Goal: Task Accomplishment & Management: Use online tool/utility

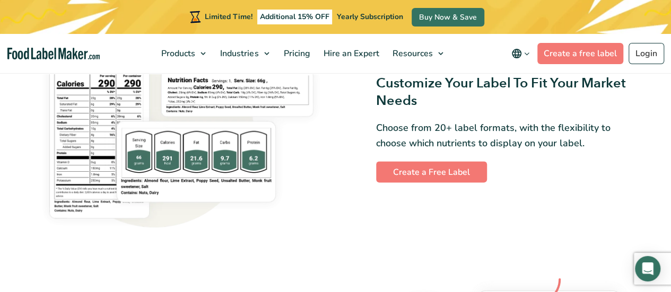
scroll to position [848, 0]
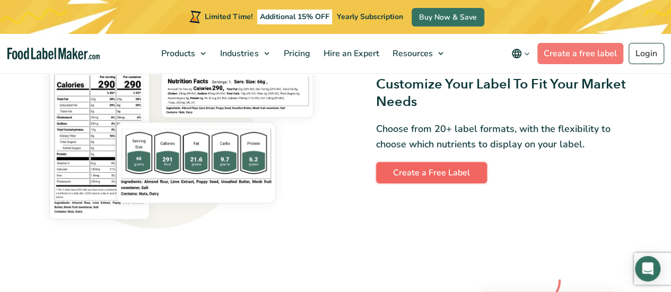
click at [414, 174] on link "Create a Free Label" at bounding box center [431, 172] width 111 height 21
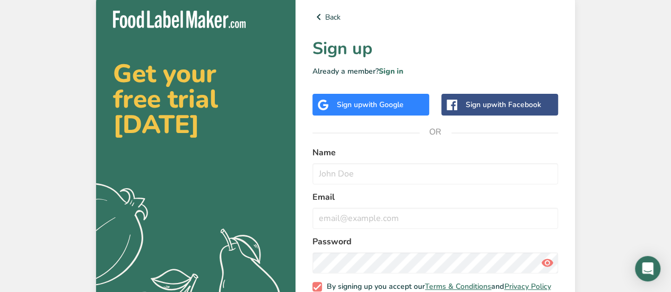
click at [393, 101] on span "with Google" at bounding box center [382, 105] width 41 height 10
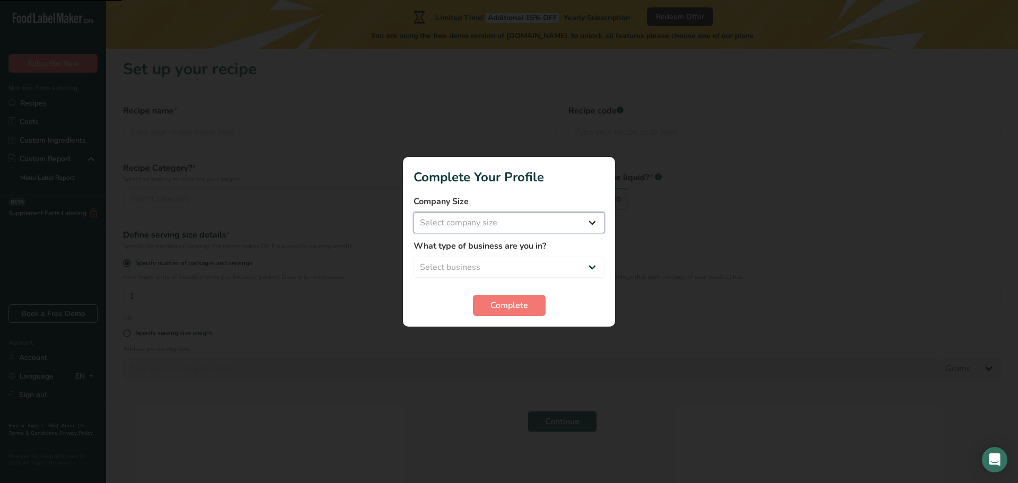
click at [489, 219] on select "Select company size Fewer than 10 Employees 10 to 50 Employees 51 to 500 Employ…" at bounding box center [508, 222] width 191 height 21
click at [413, 212] on select "Select company size Fewer than 10 Employees 10 to 50 Employees 51 to 500 Employ…" at bounding box center [508, 222] width 191 height 21
click at [492, 271] on select "Select business Packaged Food Manufacturer Restaurant & Cafe Bakery Meal Plans …" at bounding box center [508, 267] width 191 height 21
click at [501, 222] on select "Fewer than 10 Employees 10 to 50 Employees 51 to 500 Employees Over 500 Employe…" at bounding box center [508, 222] width 191 height 21
select select "1"
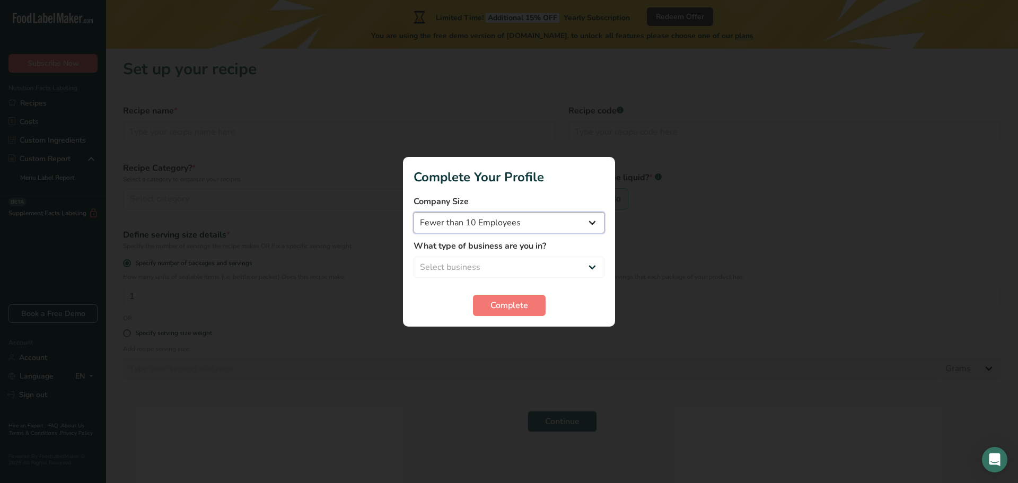
click at [413, 212] on select "Fewer than 10 Employees 10 to 50 Employees 51 to 500 Employees Over 500 Employe…" at bounding box center [508, 222] width 191 height 21
click at [497, 270] on select "Select business Packaged Food Manufacturer Restaurant & Cafe Bakery Meal Plans …" at bounding box center [508, 267] width 191 height 21
select select "5"
click at [413, 257] on select "Select business Packaged Food Manufacturer Restaurant & Cafe Bakery Meal Plans …" at bounding box center [508, 267] width 191 height 21
click at [505, 307] on span "Complete" at bounding box center [509, 305] width 38 height 13
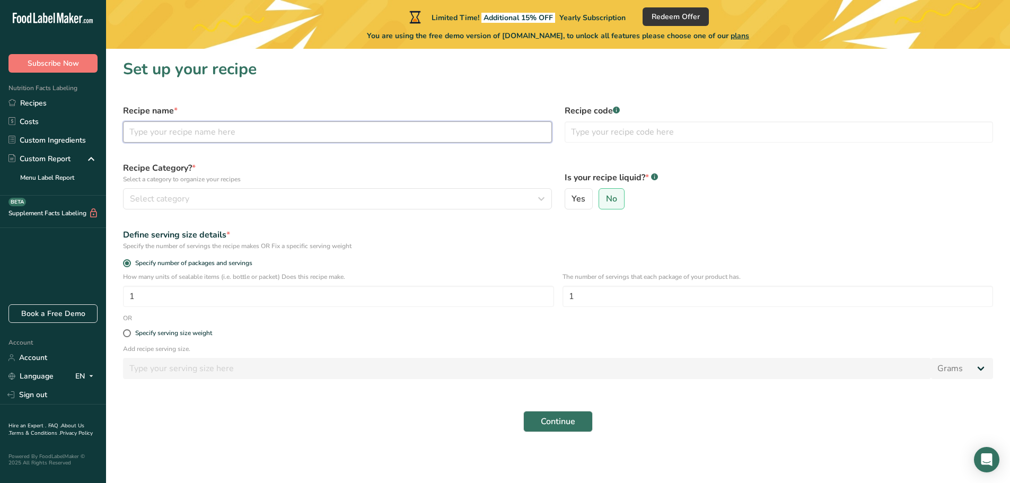
click at [218, 133] on input "text" at bounding box center [337, 131] width 429 height 21
click at [72, 145] on link "Custom Ingredients" at bounding box center [53, 140] width 106 height 19
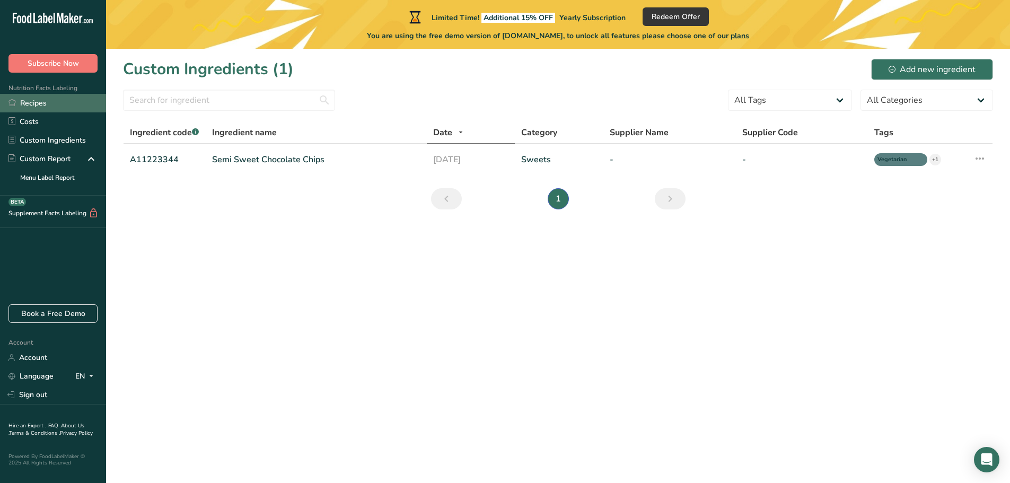
click at [46, 100] on link "Recipes" at bounding box center [53, 103] width 106 height 19
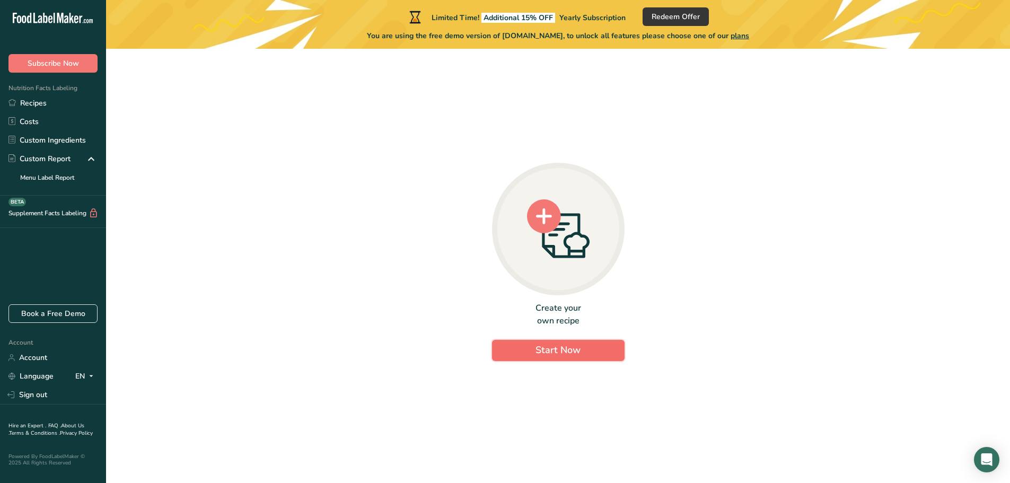
click at [586, 340] on button "Start Now" at bounding box center [558, 350] width 133 height 21
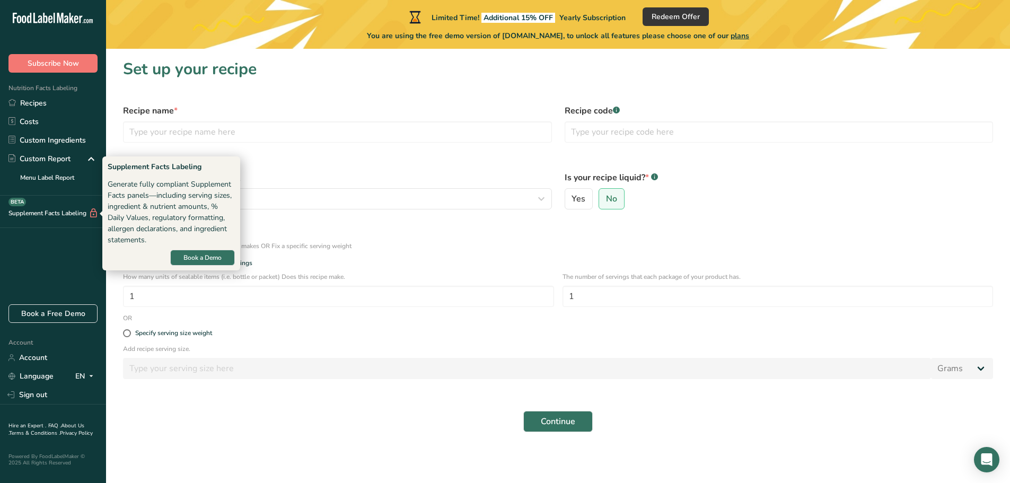
click at [71, 216] on div "Supplement Facts Labeling BETA" at bounding box center [49, 213] width 99 height 11
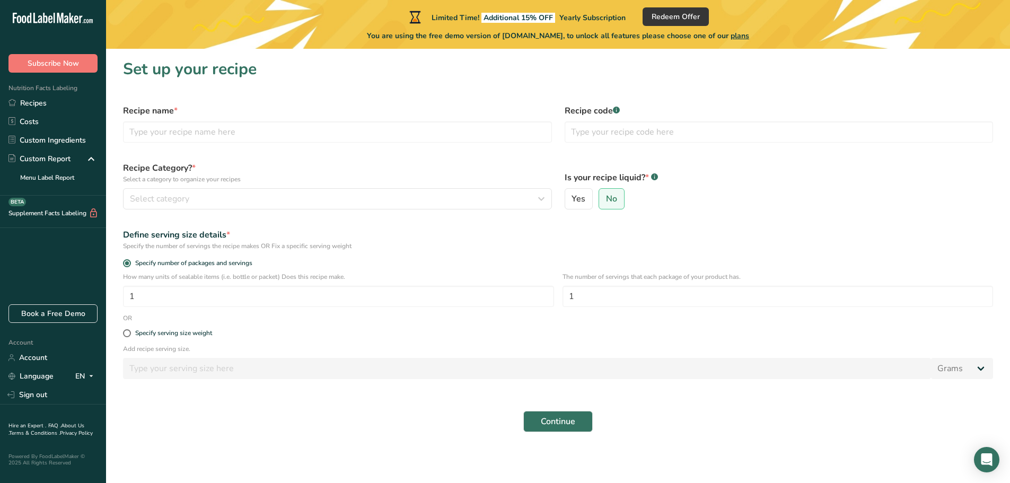
click at [98, 213] on icon at bounding box center [94, 213] width 10 height 11
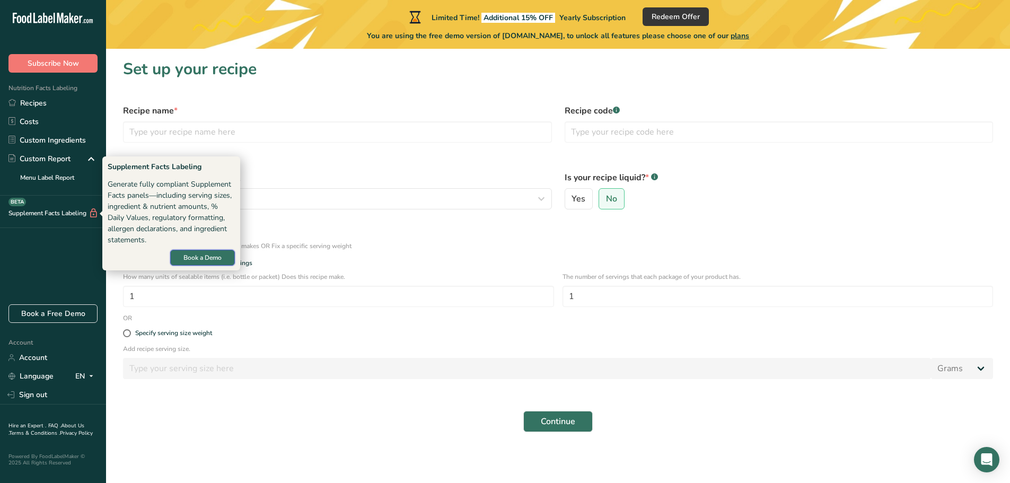
click at [212, 261] on span "Book a Demo" at bounding box center [202, 258] width 38 height 10
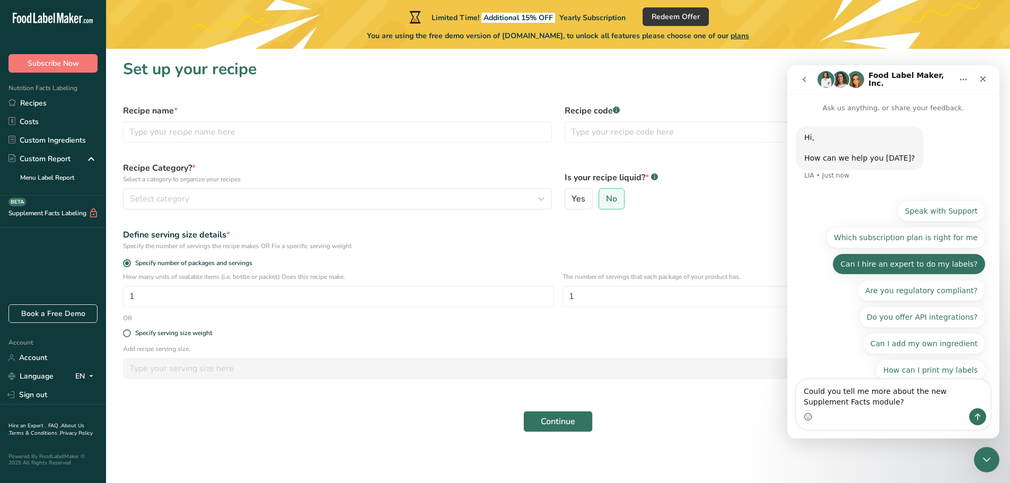
scroll to position [8, 0]
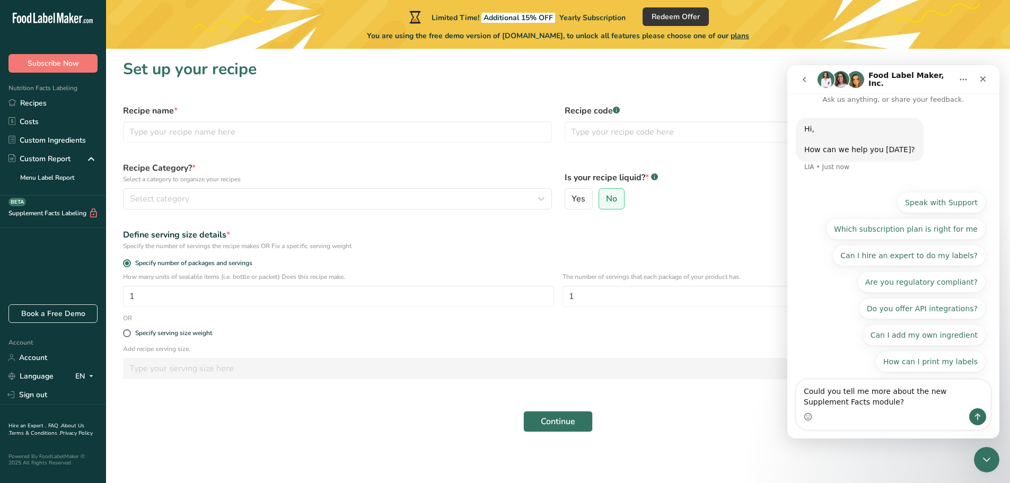
click at [729, 230] on div "Define serving size details *" at bounding box center [558, 234] width 870 height 13
click at [984, 83] on icon "Close" at bounding box center [983, 79] width 8 height 8
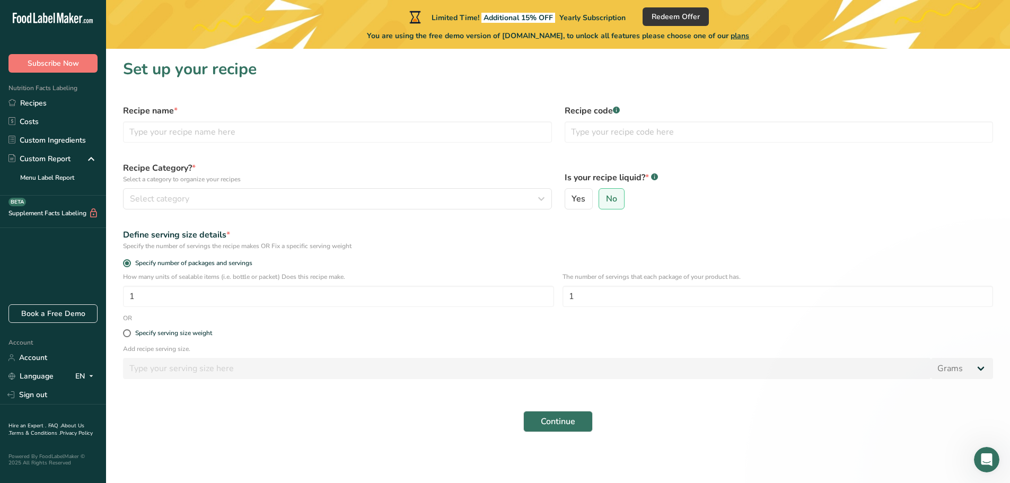
scroll to position [0, 0]
click at [245, 331] on label "Specify serving size weight" at bounding box center [558, 333] width 870 height 8
click at [130, 331] on input "Specify serving size weight" at bounding box center [126, 333] width 7 height 7
radio input "true"
radio input "false"
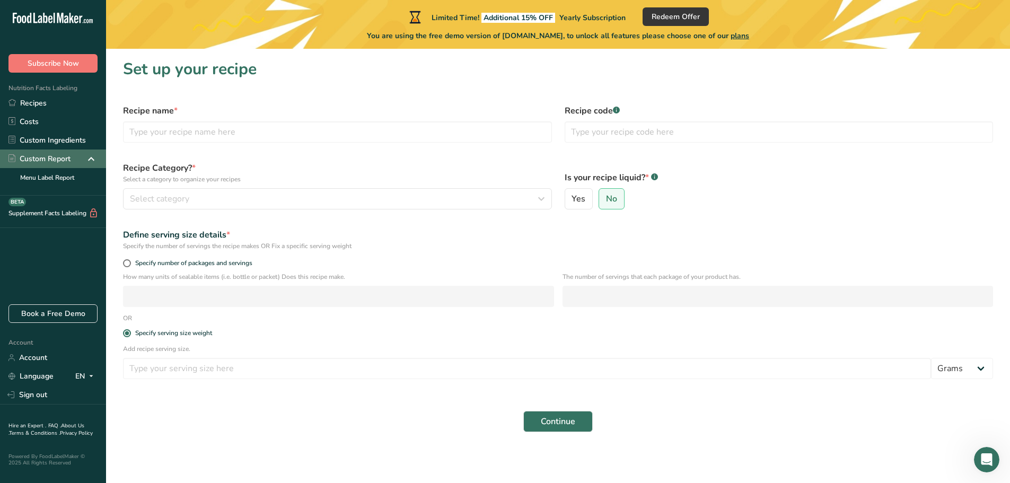
click at [90, 158] on icon at bounding box center [91, 158] width 13 height 19
click at [276, 410] on div "Continue" at bounding box center [558, 421] width 883 height 34
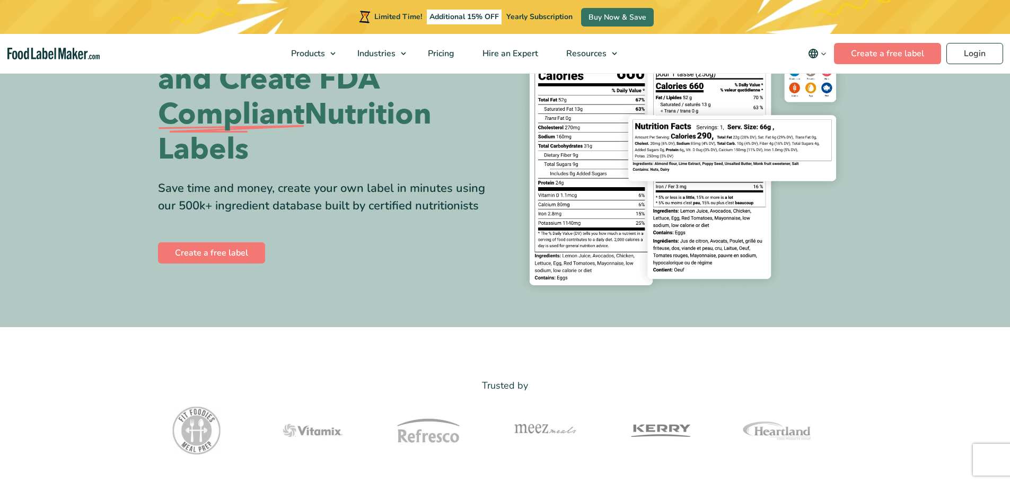
scroll to position [159, 0]
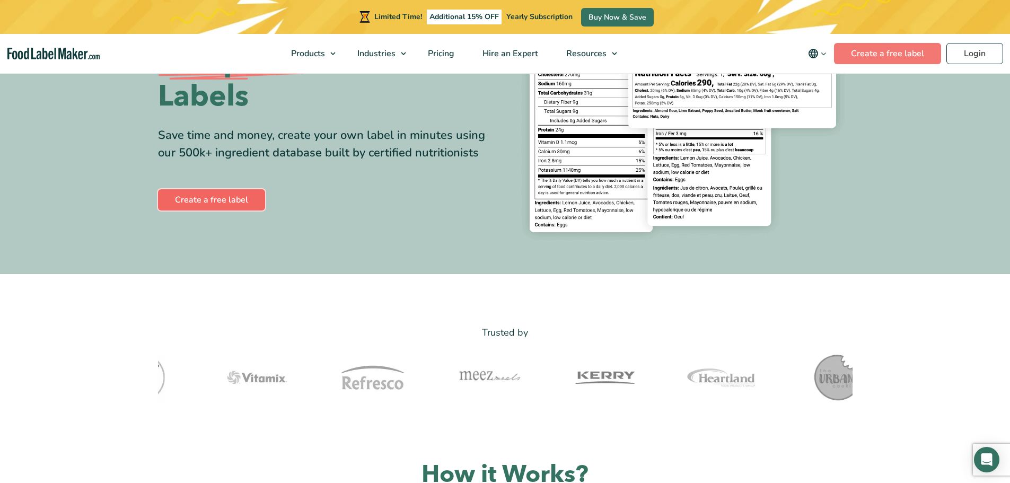
click at [241, 204] on link "Create a free label" at bounding box center [211, 199] width 107 height 21
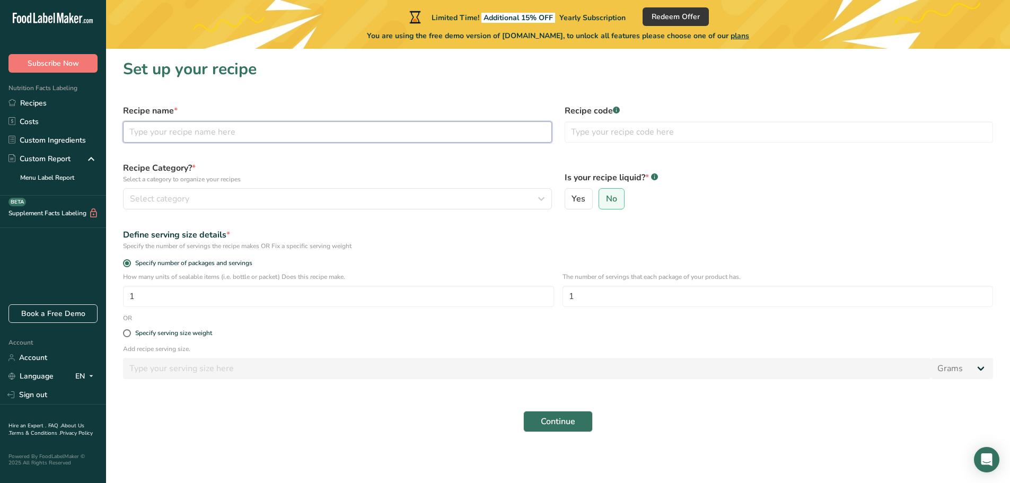
click at [180, 127] on input "text" at bounding box center [337, 131] width 429 height 21
click at [149, 205] on span "Select category" at bounding box center [159, 198] width 59 height 13
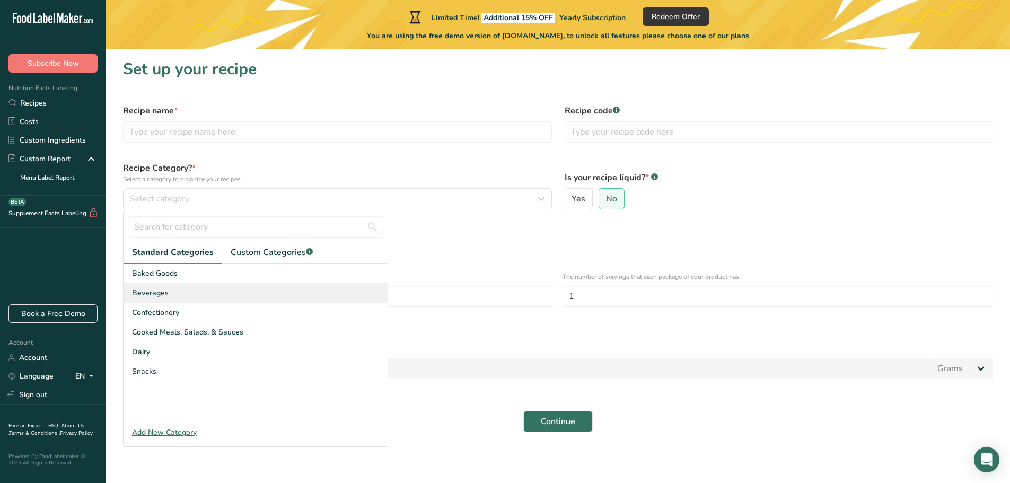
click at [157, 294] on span "Beverages" at bounding box center [150, 292] width 37 height 11
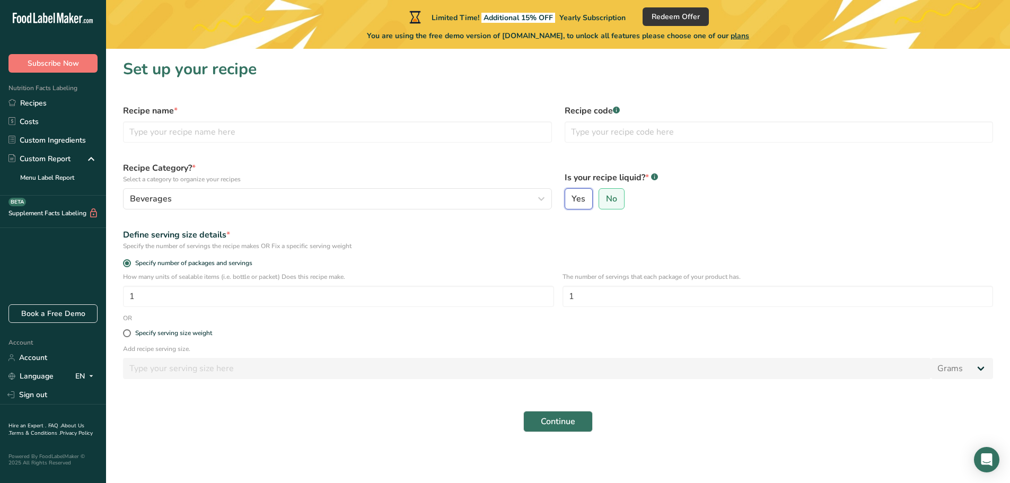
click at [570, 196] on input "Yes" at bounding box center [568, 199] width 7 height 7
radio input "true"
radio input "false"
select select "22"
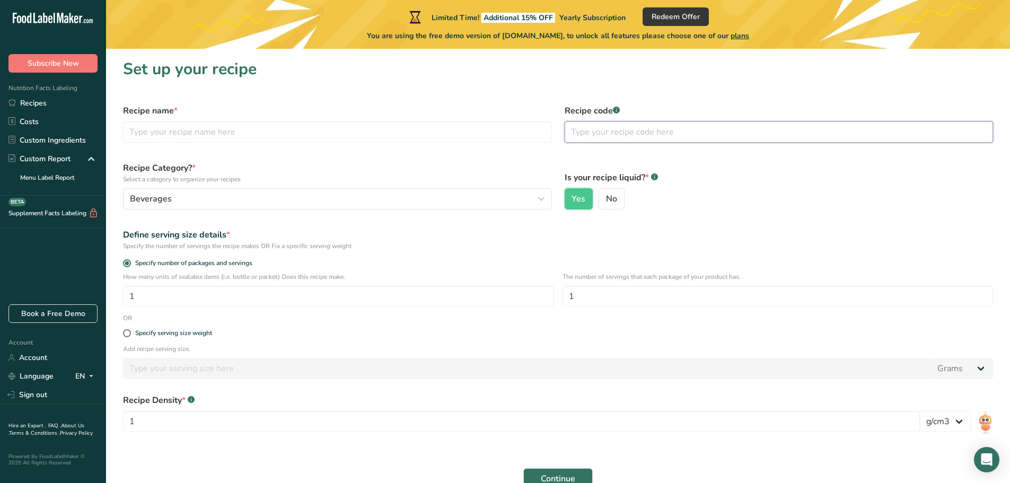
click at [595, 134] on input "text" at bounding box center [779, 131] width 429 height 21
click at [391, 132] on input "text" at bounding box center [337, 131] width 429 height 21
type input "B"
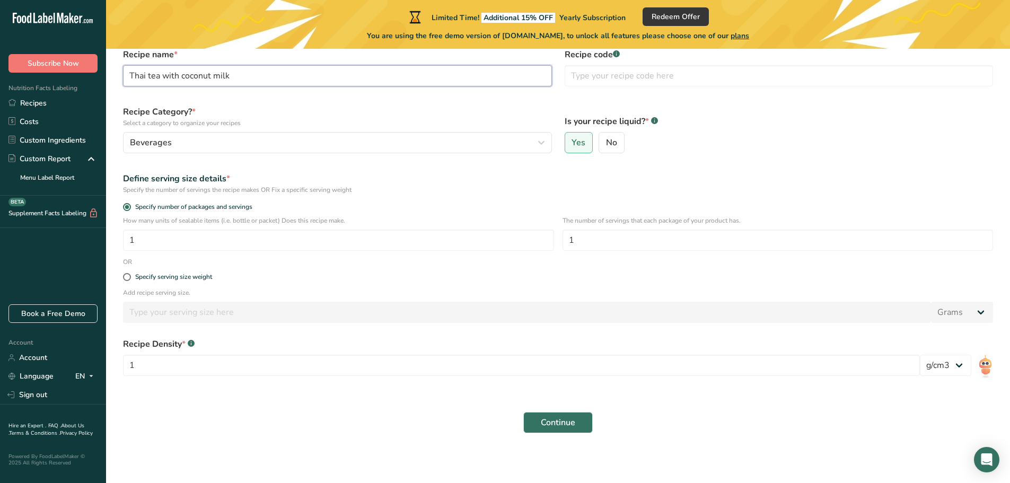
scroll to position [57, 0]
type input "Thai tea with coconut milk"
click at [169, 277] on div "Specify serving size weight" at bounding box center [173, 276] width 77 height 8
click at [130, 277] on input "Specify serving size weight" at bounding box center [126, 275] width 7 height 7
radio input "true"
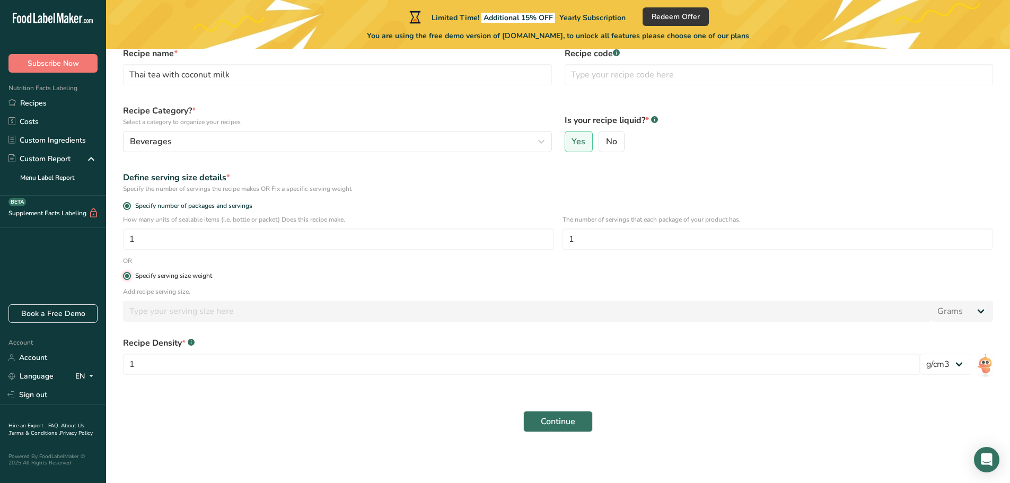
radio input "false"
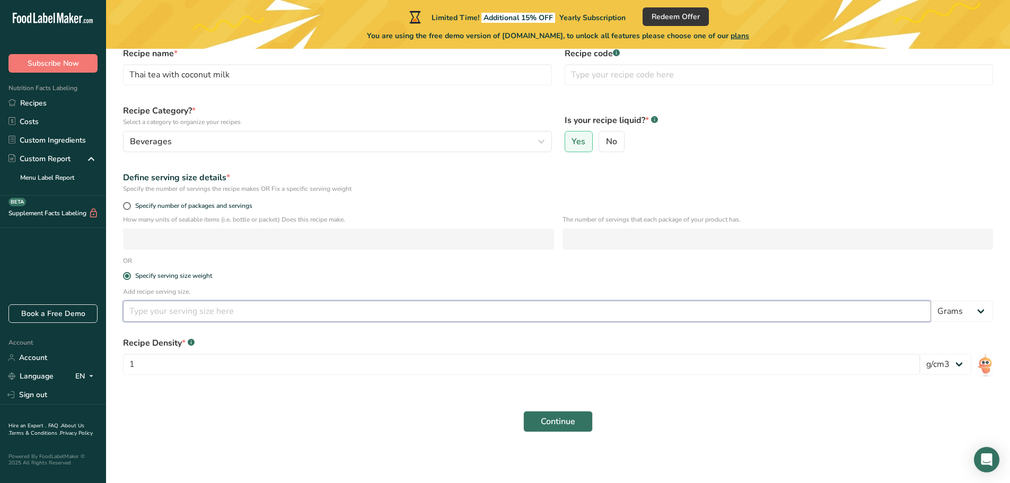
click at [169, 311] on input "number" at bounding box center [527, 311] width 808 height 21
type input "220"
click at [937, 371] on select "lb/ft3 g/cm3" at bounding box center [945, 364] width 51 height 21
click at [952, 368] on select "lb/ft3 g/cm3" at bounding box center [945, 364] width 51 height 21
click at [584, 418] on button "Continue" at bounding box center [557, 421] width 69 height 21
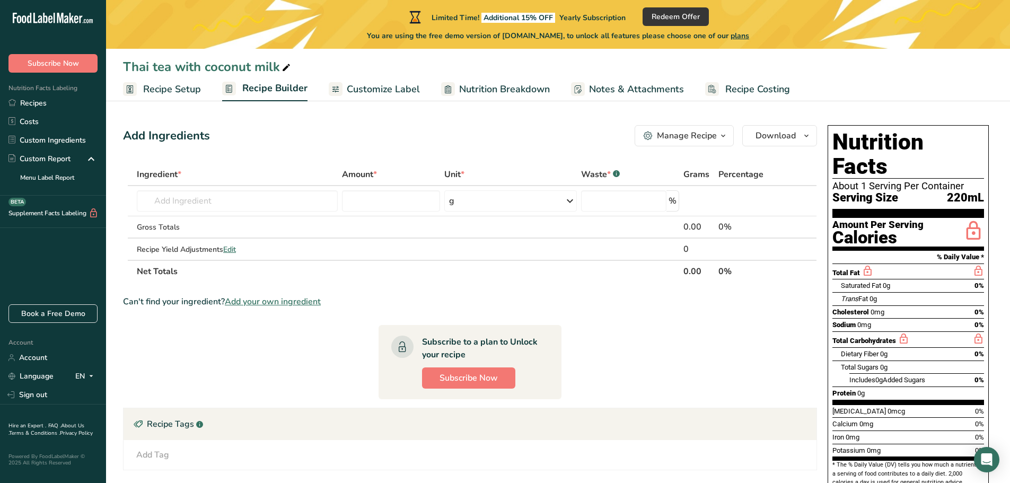
click at [189, 94] on span "Recipe Setup" at bounding box center [172, 89] width 58 height 14
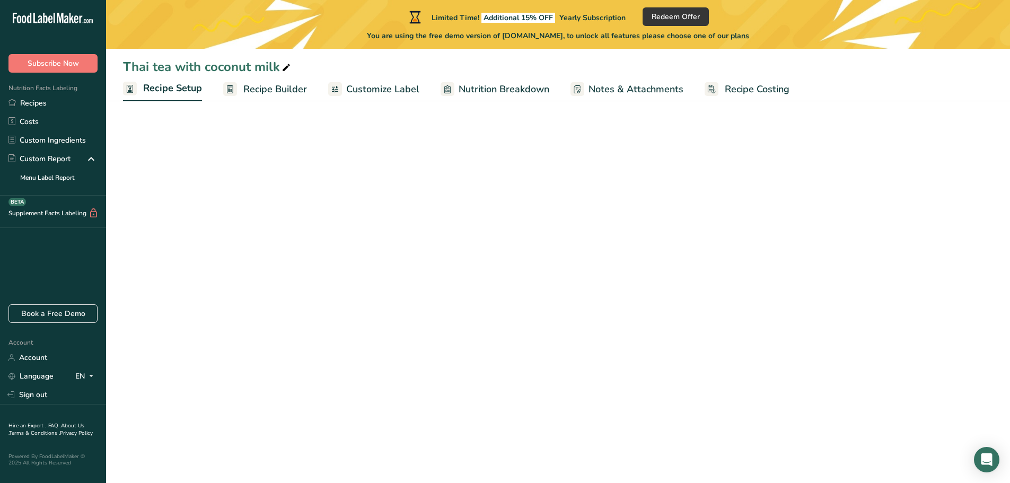
select select "22"
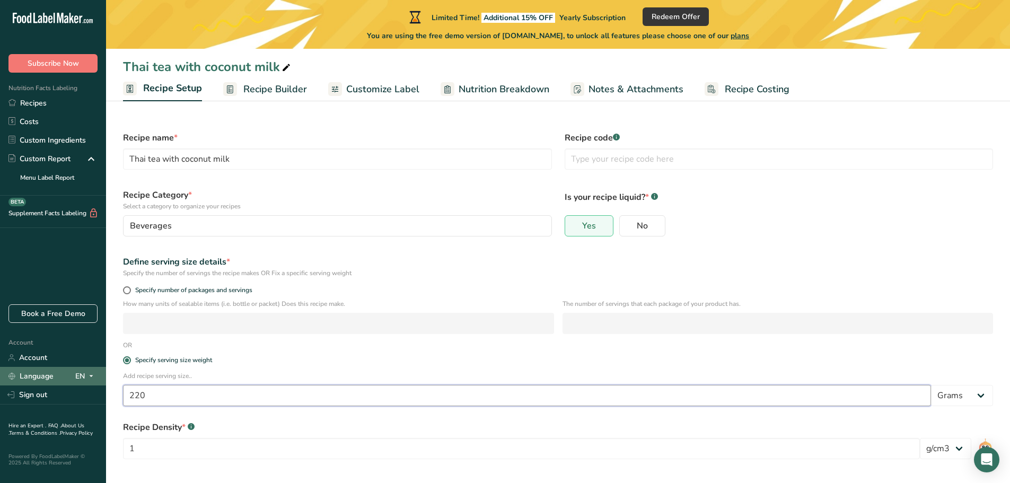
drag, startPoint x: 101, startPoint y: 381, endPoint x: 82, endPoint y: 379, distance: 18.6
click at [82, 379] on div ".a-20{fill:#fff;} Subscribe Now Nutrition Facts Labeling Recipes Costs Custom I…" at bounding box center [505, 262] width 1010 height 525
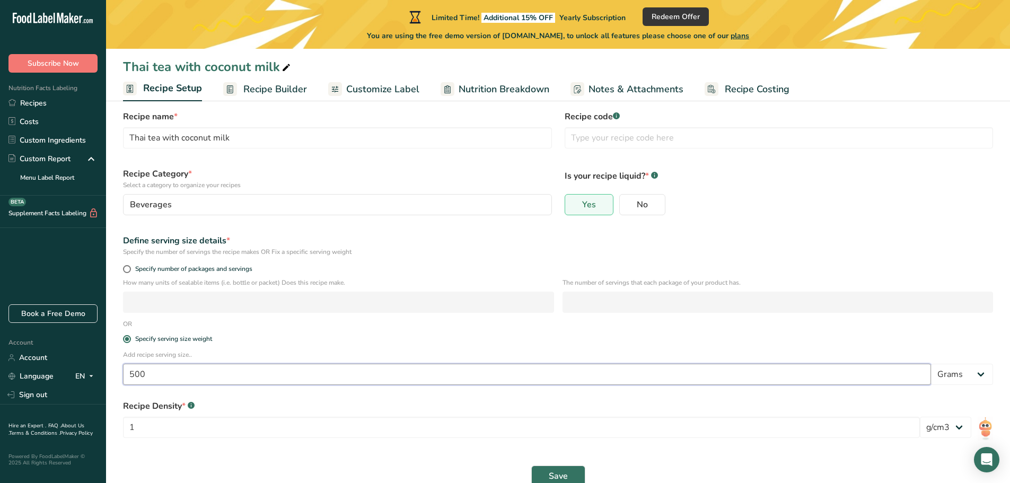
scroll to position [42, 0]
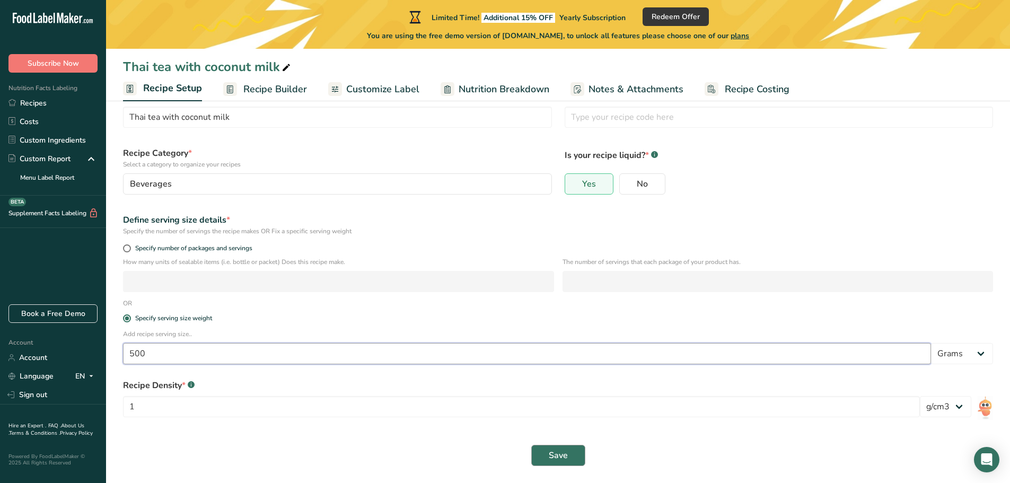
type input "500"
click at [548, 460] on button "Save" at bounding box center [558, 455] width 54 height 21
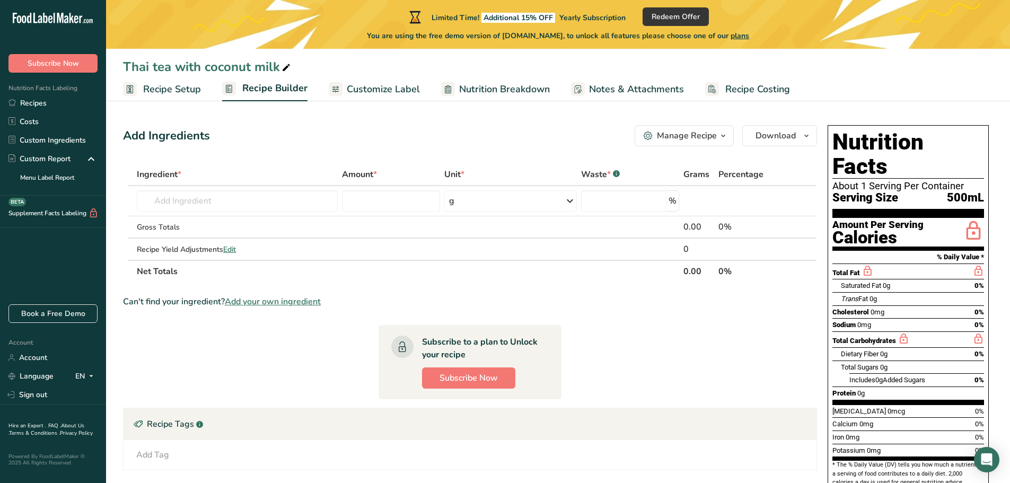
click at [180, 93] on span "Recipe Setup" at bounding box center [172, 89] width 58 height 14
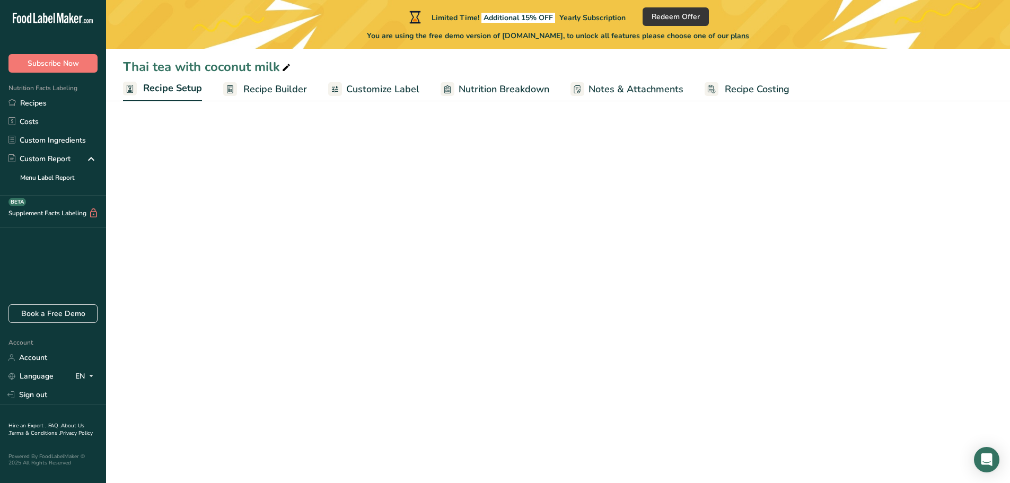
select select "22"
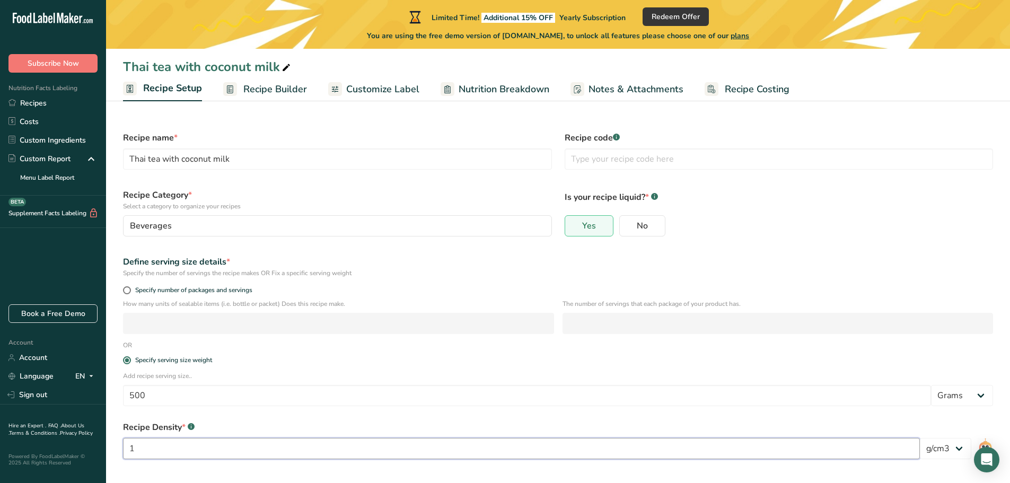
drag, startPoint x: 156, startPoint y: 452, endPoint x: 92, endPoint y: 442, distance: 65.0
click at [92, 442] on div ".a-20{fill:#fff;} Subscribe Now Nutrition Facts Labeling Recipes Costs Custom I…" at bounding box center [505, 262] width 1010 height 525
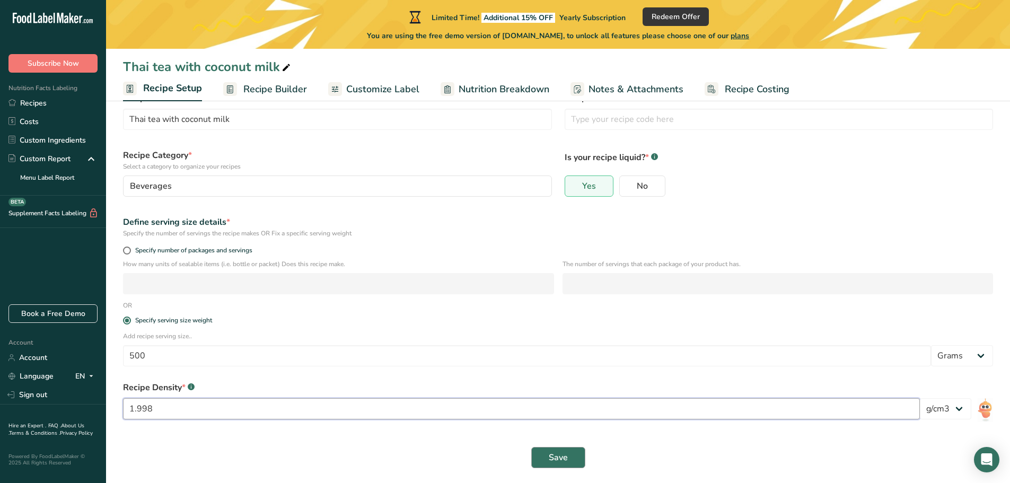
scroll to position [42, 0]
type input "1.998"
click at [560, 460] on span "Save" at bounding box center [558, 455] width 19 height 13
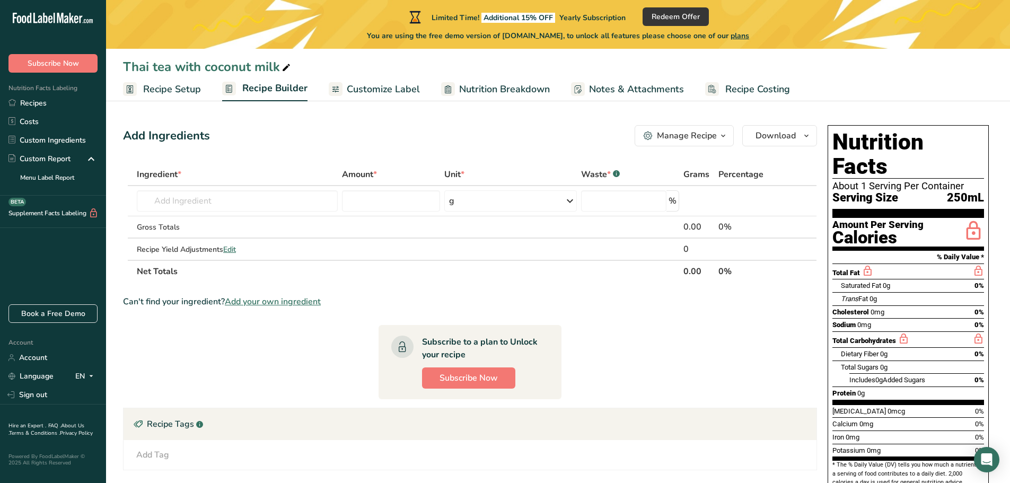
click at [170, 95] on span "Recipe Setup" at bounding box center [172, 89] width 58 height 14
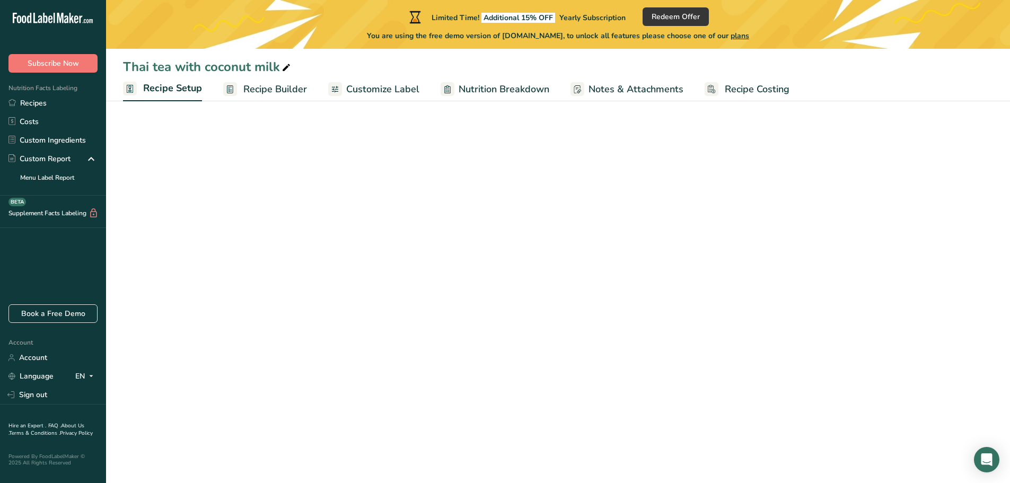
select select "22"
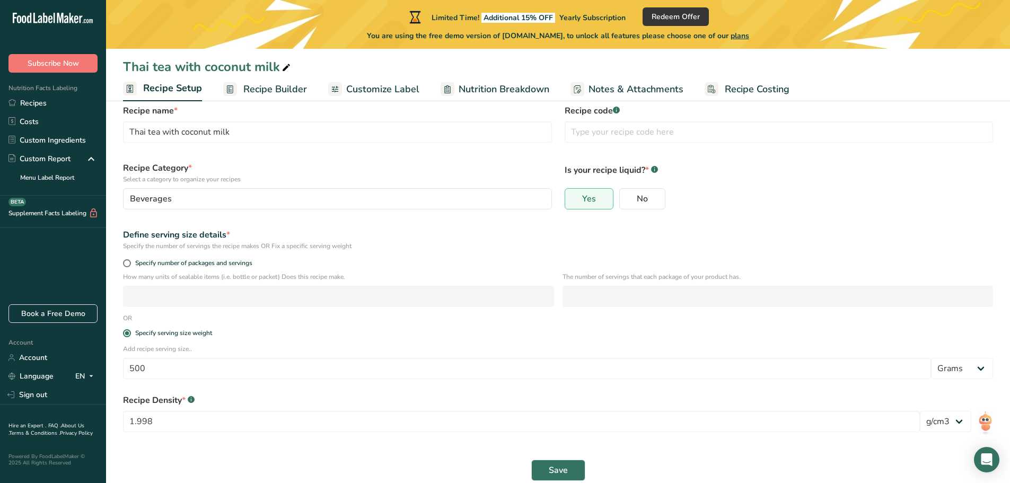
scroll to position [42, 0]
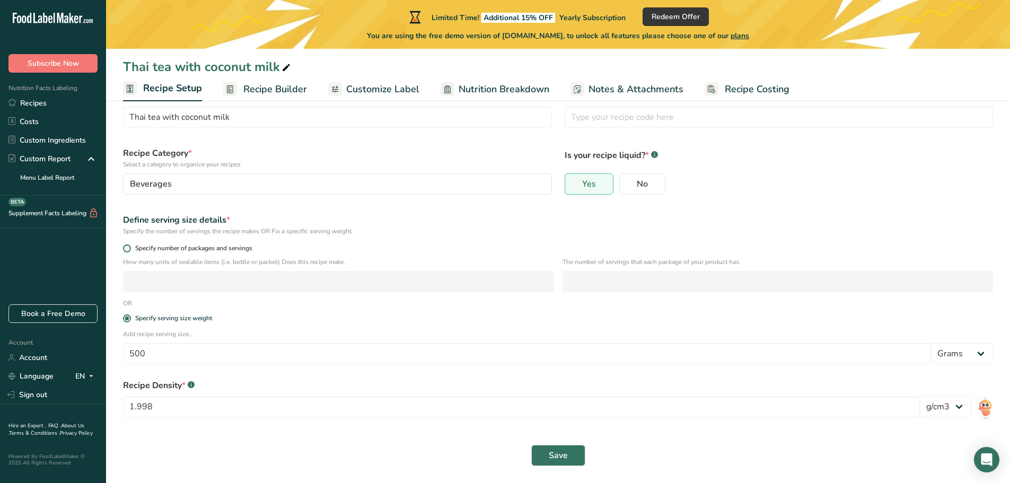
click at [224, 249] on span "Specify number of packages and servings" at bounding box center [191, 248] width 121 height 8
click at [130, 249] on input "Specify number of packages and servings" at bounding box center [126, 248] width 7 height 7
radio input "true"
radio input "false"
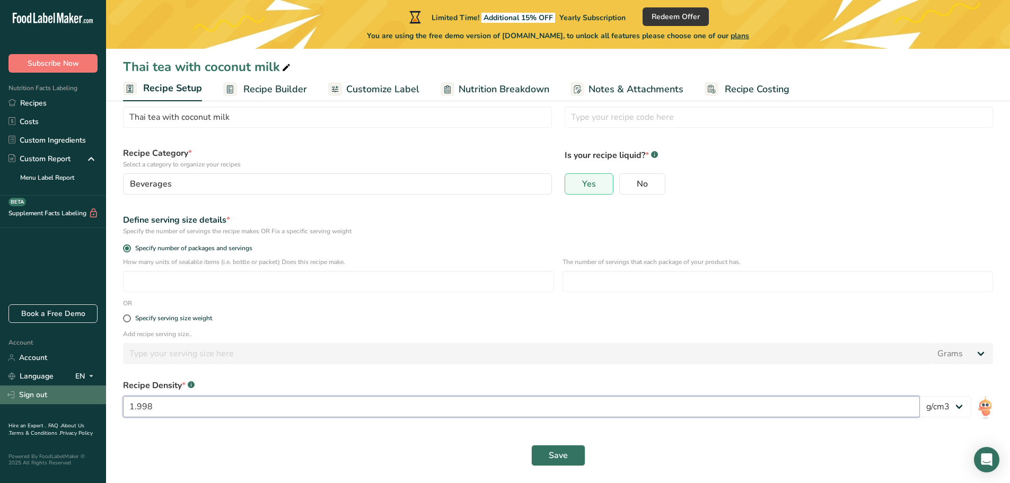
drag, startPoint x: 174, startPoint y: 410, endPoint x: 75, endPoint y: 397, distance: 100.0
click at [75, 397] on div ".a-20{fill:#fff;} Subscribe Now Nutrition Facts Labeling Recipes Costs Custom I…" at bounding box center [505, 220] width 1010 height 525
click at [241, 277] on input "number" at bounding box center [338, 281] width 431 height 21
type input "1"
type input "2"
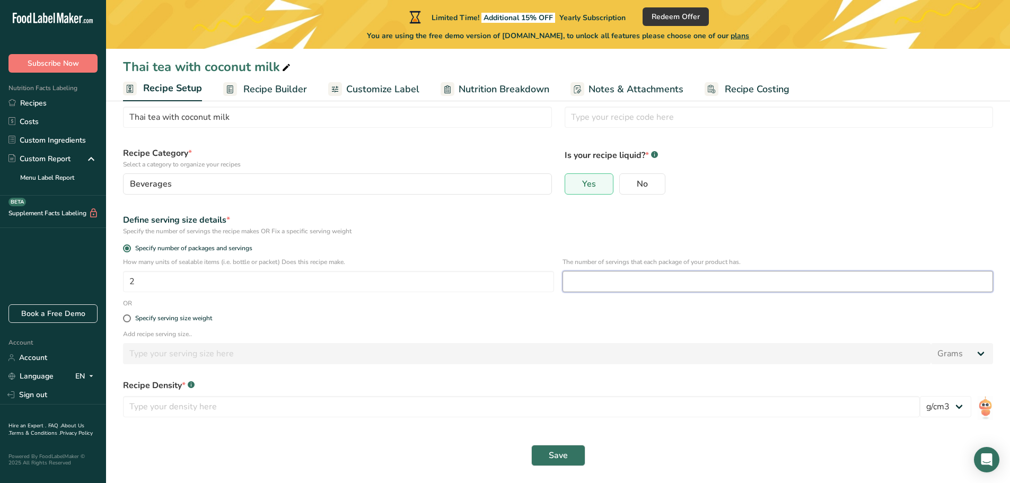
click at [603, 284] on input "number" at bounding box center [777, 281] width 431 height 21
type input "2"
click at [264, 90] on span "Recipe Builder" at bounding box center [275, 89] width 64 height 14
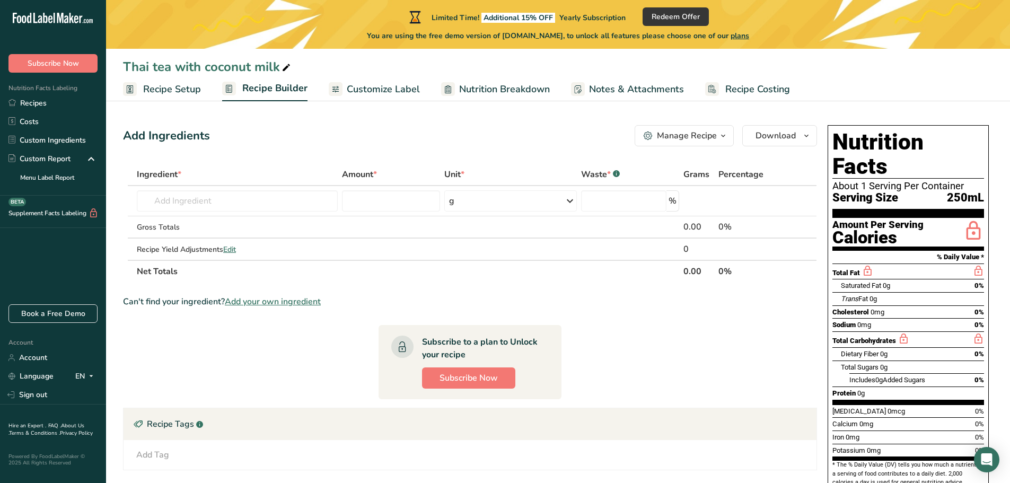
click at [156, 93] on span "Recipe Setup" at bounding box center [172, 89] width 58 height 14
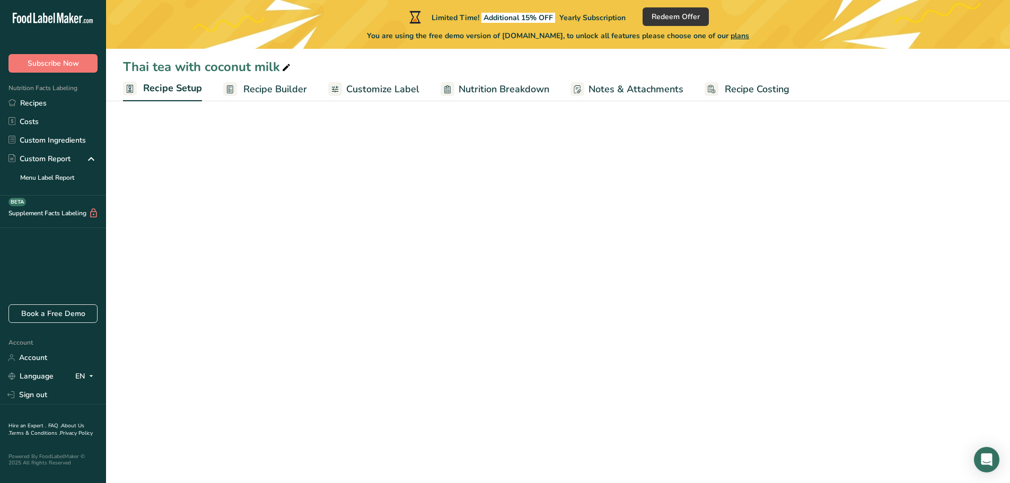
select select "22"
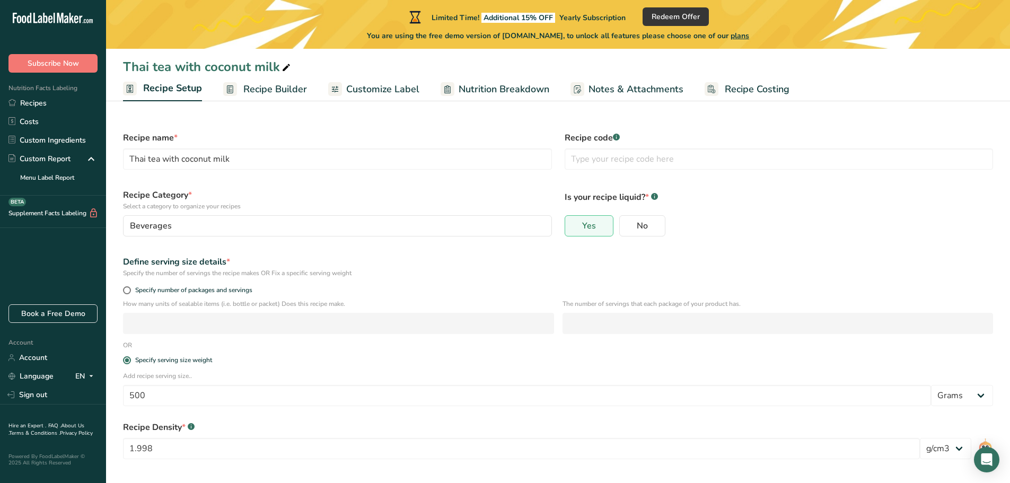
click at [272, 84] on span "Recipe Builder" at bounding box center [275, 89] width 64 height 14
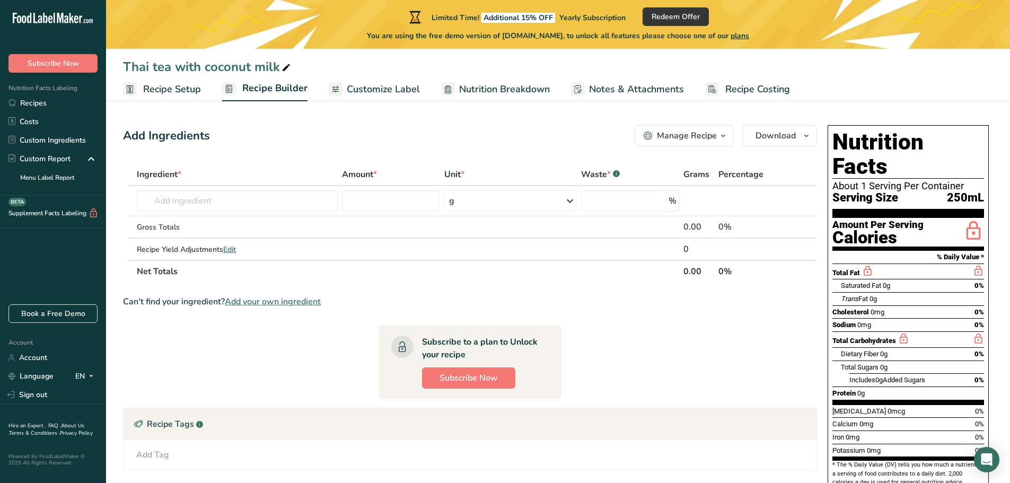
click at [398, 91] on span "Customize Label" at bounding box center [383, 89] width 73 height 14
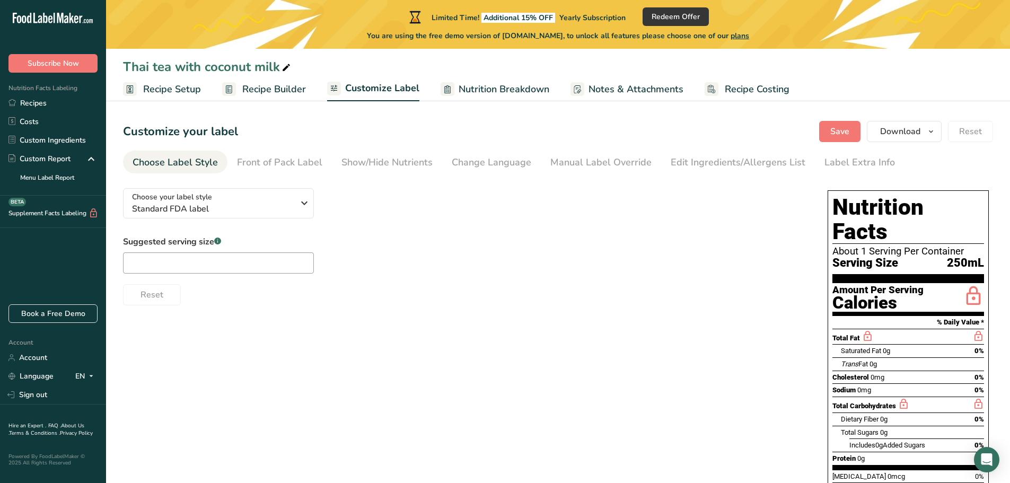
click at [471, 92] on span "Nutrition Breakdown" at bounding box center [504, 89] width 91 height 14
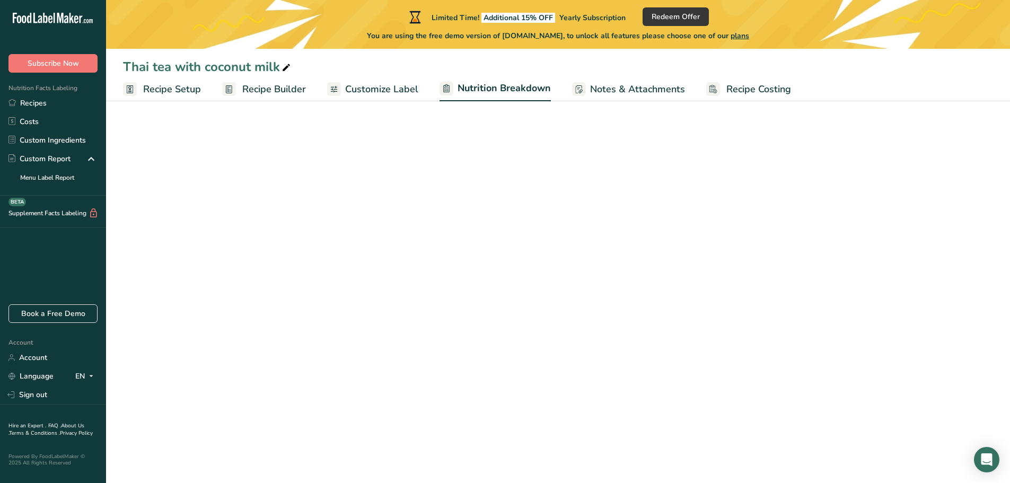
select select "Calories"
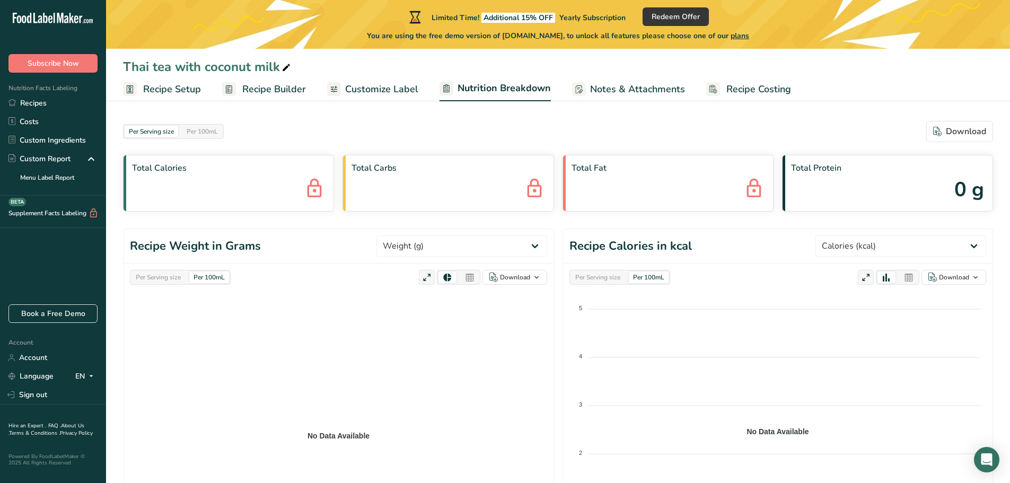
click at [390, 93] on span "Customize Label" at bounding box center [381, 89] width 73 height 14
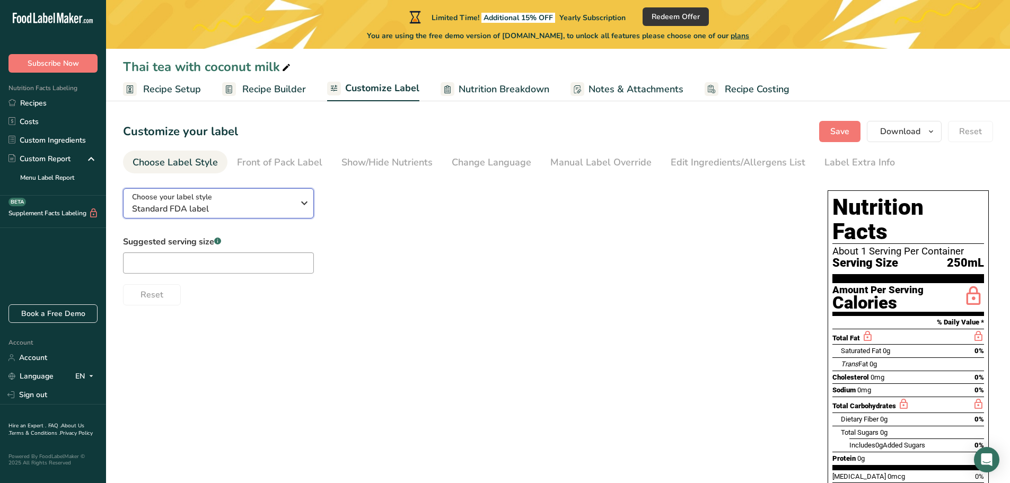
click at [276, 198] on div "Choose your label style Standard FDA label" at bounding box center [213, 203] width 162 height 24
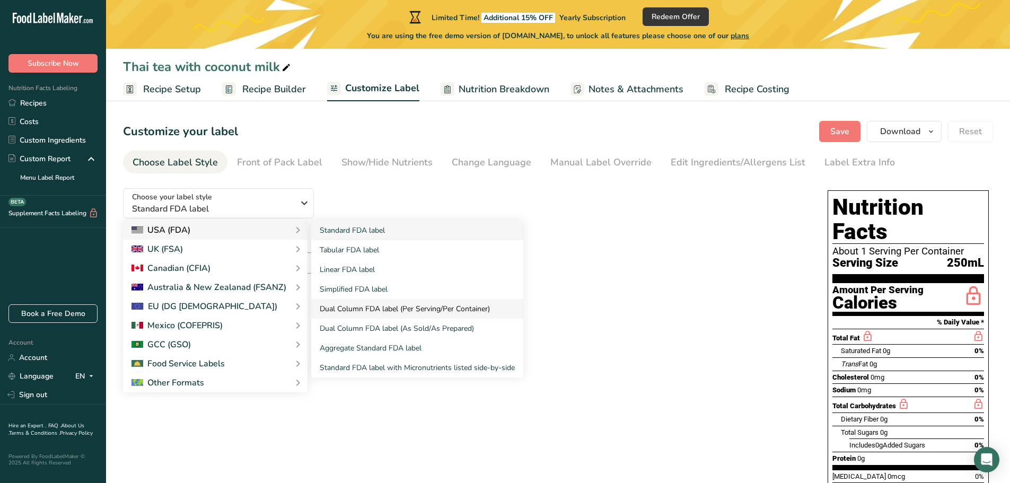
click at [375, 305] on link "Dual Column FDA label (Per Serving/Per Container)" at bounding box center [417, 309] width 212 height 20
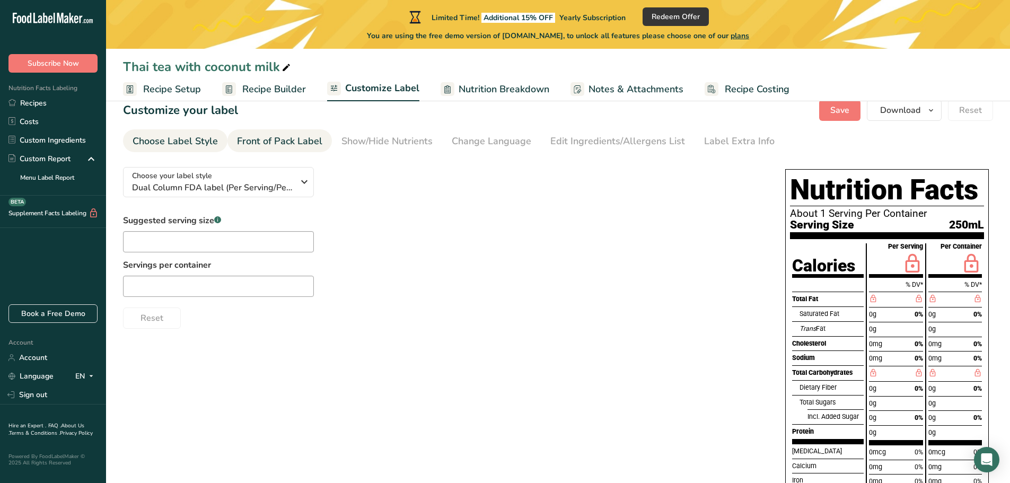
scroll to position [3, 0]
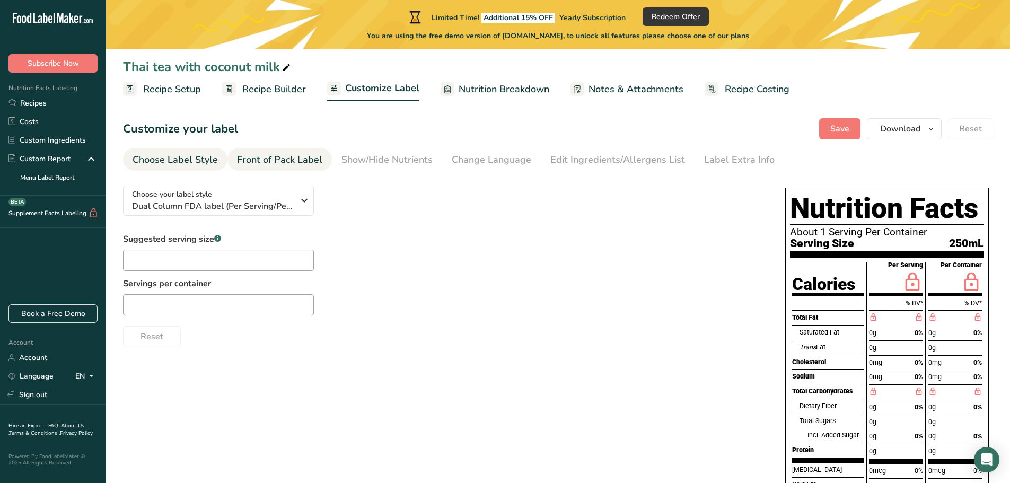
click at [296, 164] on div "Front of Pack Label" at bounding box center [279, 160] width 85 height 14
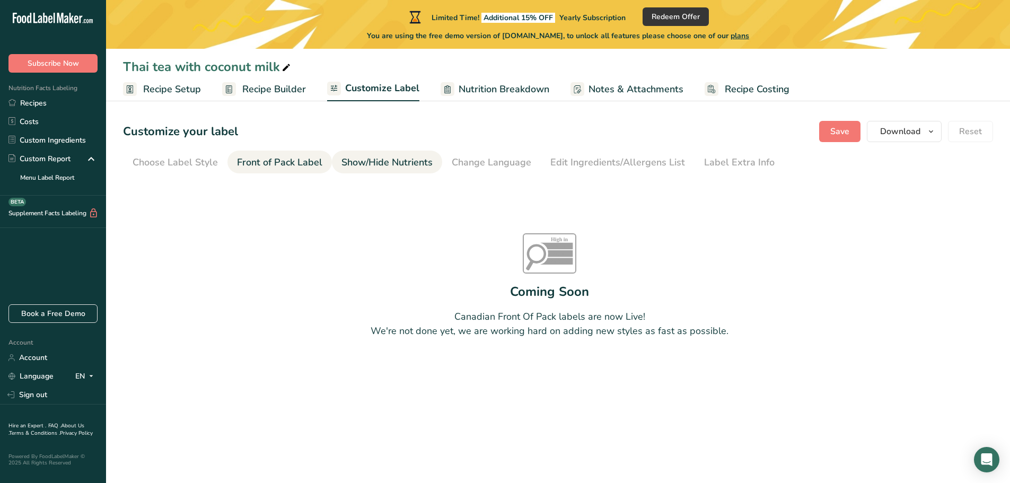
click at [373, 169] on div "Show/Hide Nutrients" at bounding box center [386, 162] width 91 height 14
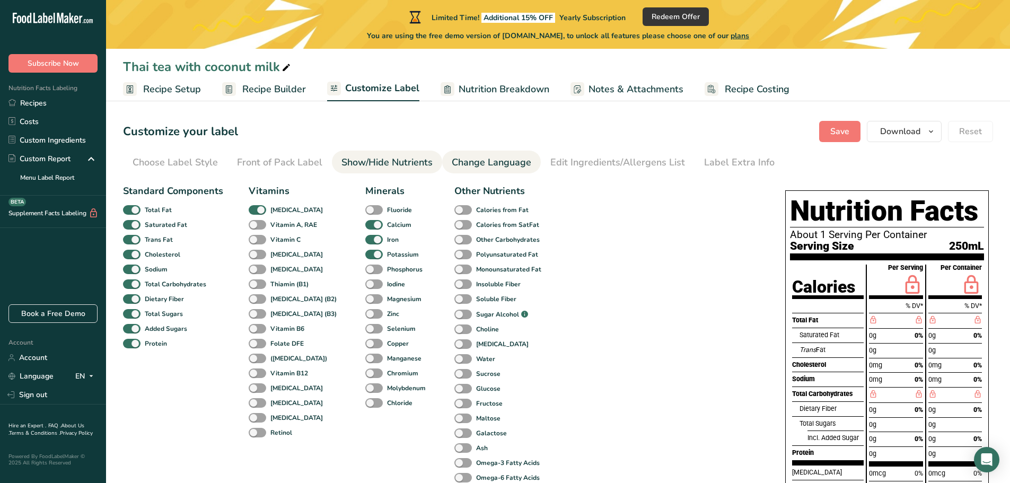
click at [469, 169] on div "Change Language" at bounding box center [492, 162] width 80 height 14
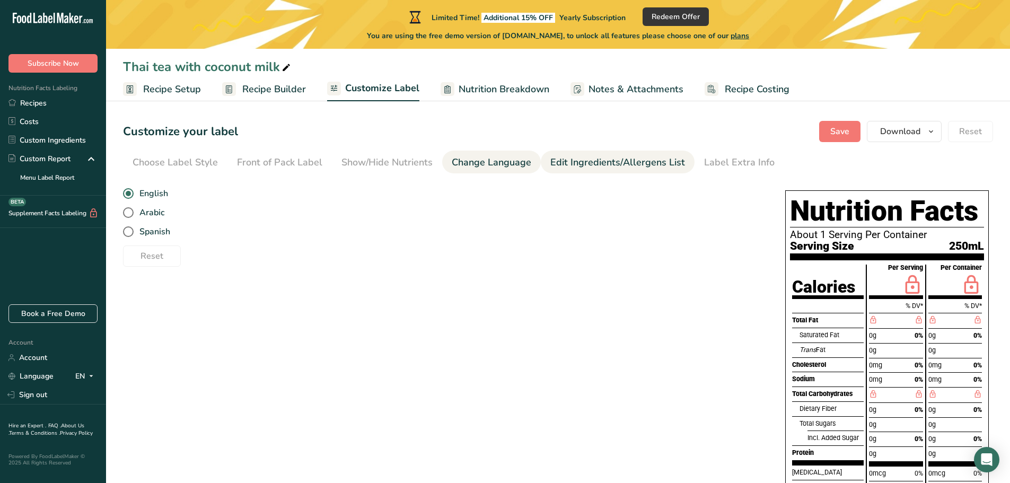
click at [594, 173] on link "Edit Ingredients/Allergens List" at bounding box center [617, 163] width 135 height 24
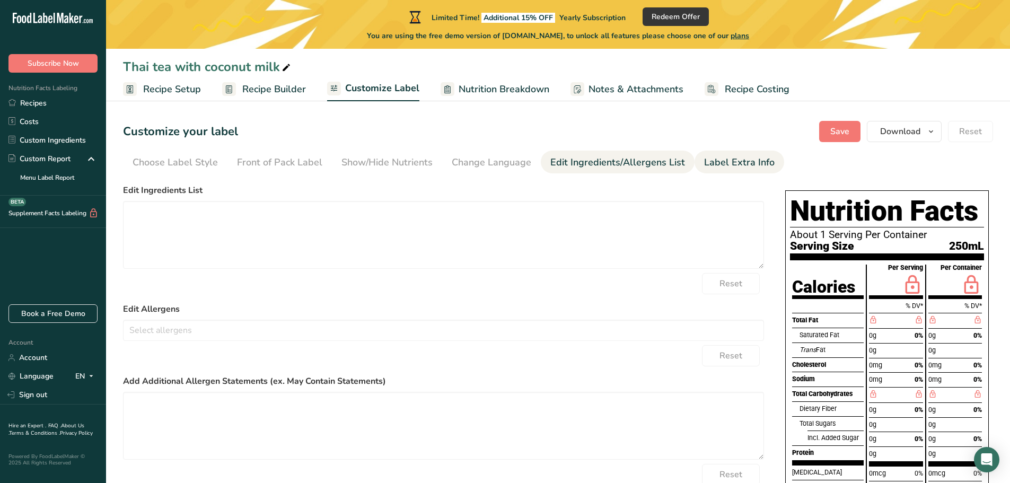
click at [704, 163] on div "Label Extra Info" at bounding box center [739, 162] width 71 height 14
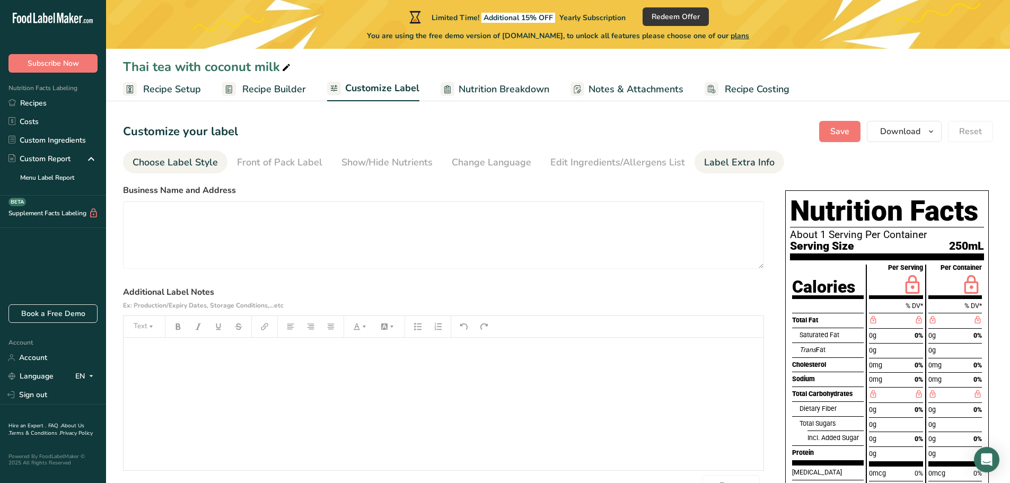
click at [169, 160] on div "Choose Label Style" at bounding box center [175, 162] width 85 height 14
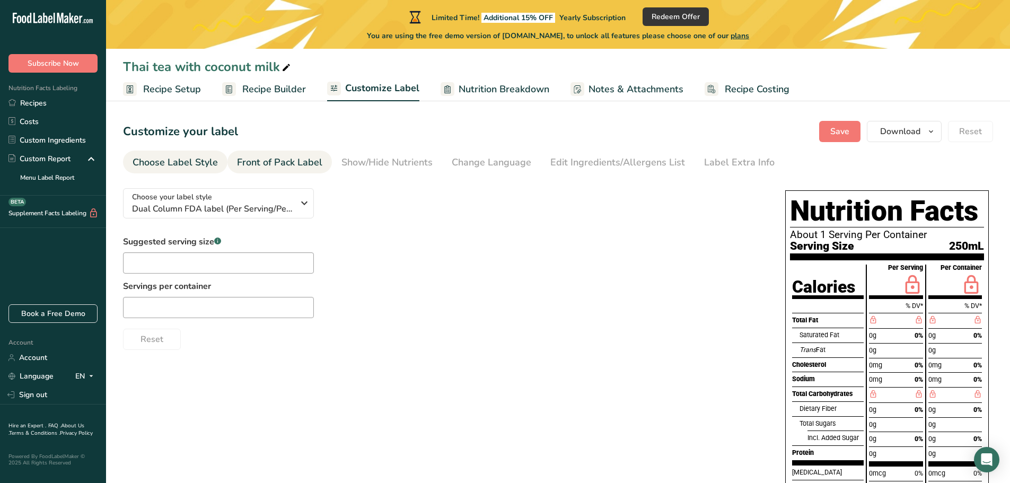
click at [256, 163] on div "Front of Pack Label" at bounding box center [279, 162] width 85 height 14
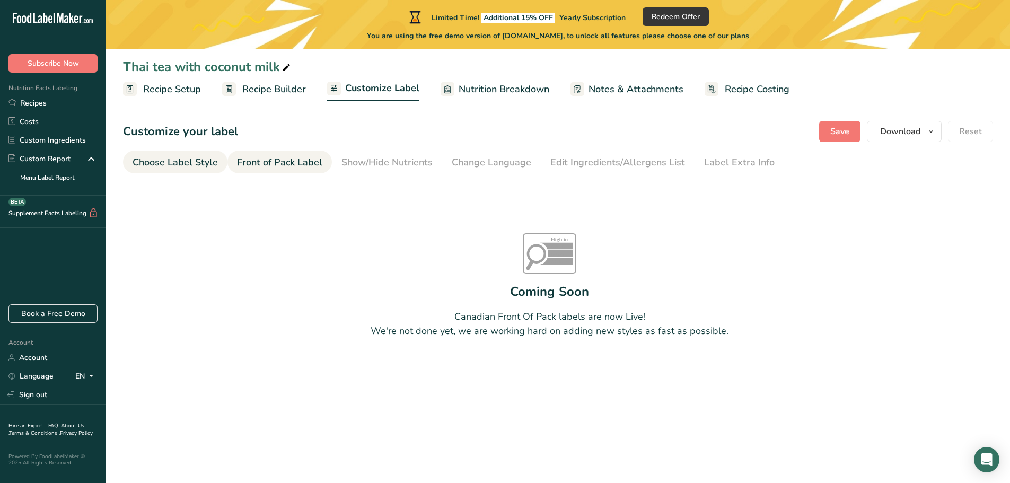
click at [191, 160] on div "Choose Label Style" at bounding box center [175, 162] width 85 height 14
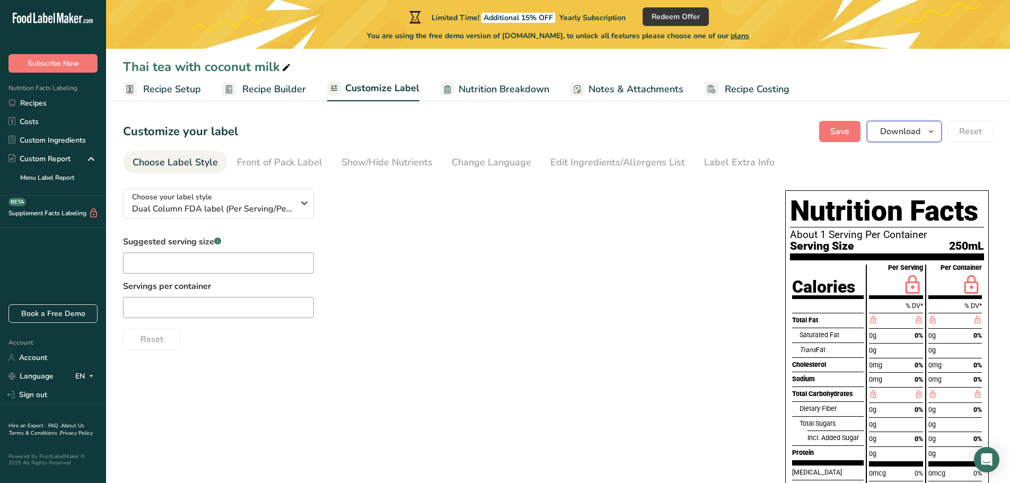
click at [917, 135] on span "Download" at bounding box center [900, 131] width 40 height 13
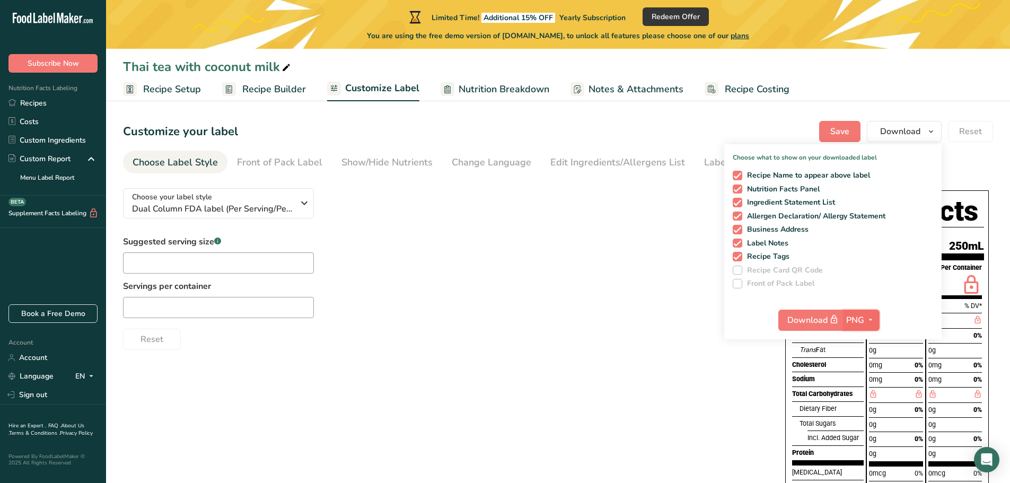
click at [874, 322] on icon "button" at bounding box center [870, 319] width 8 height 13
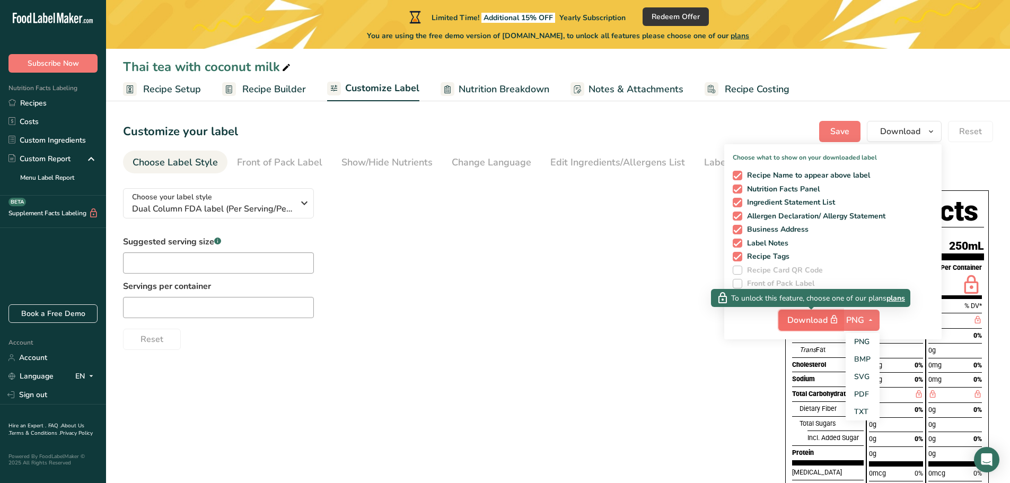
click at [834, 322] on icon "button" at bounding box center [834, 319] width 10 height 15
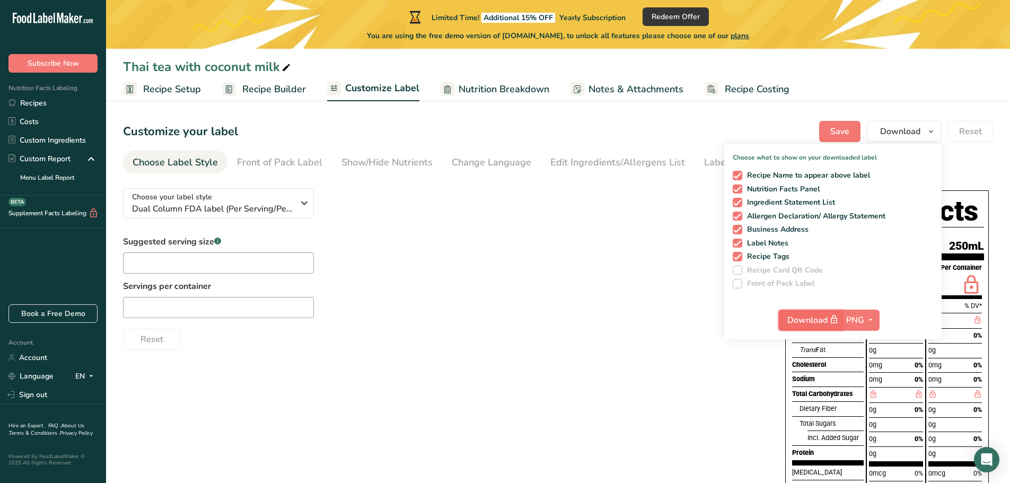
click at [833, 322] on icon "button" at bounding box center [834, 319] width 10 height 15
click at [482, 260] on div "Suggested serving size .a-a{fill:#347362;}.b-a{fill:#fff;} Servings per contain…" at bounding box center [443, 292] width 641 height 114
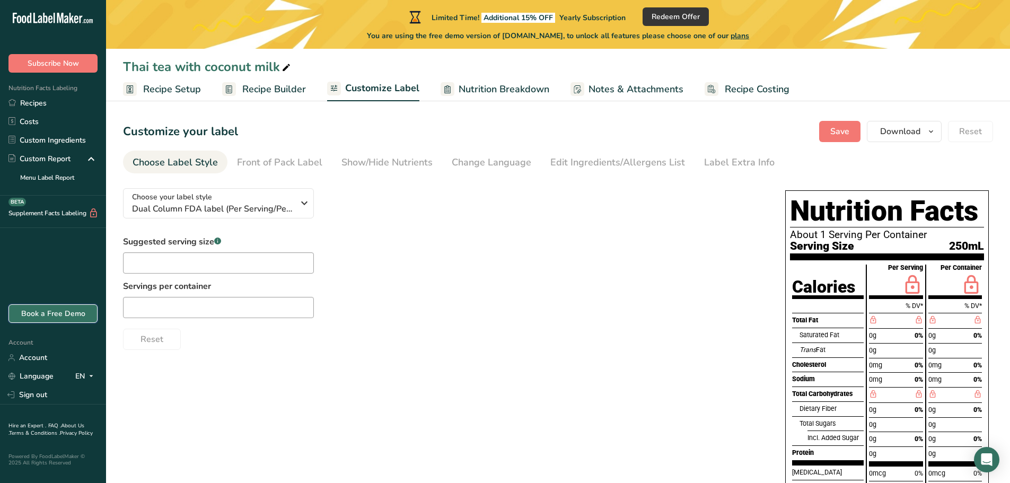
click at [74, 309] on link "Book a Free Demo" at bounding box center [52, 313] width 89 height 19
click at [47, 353] on link "Account" at bounding box center [53, 357] width 106 height 19
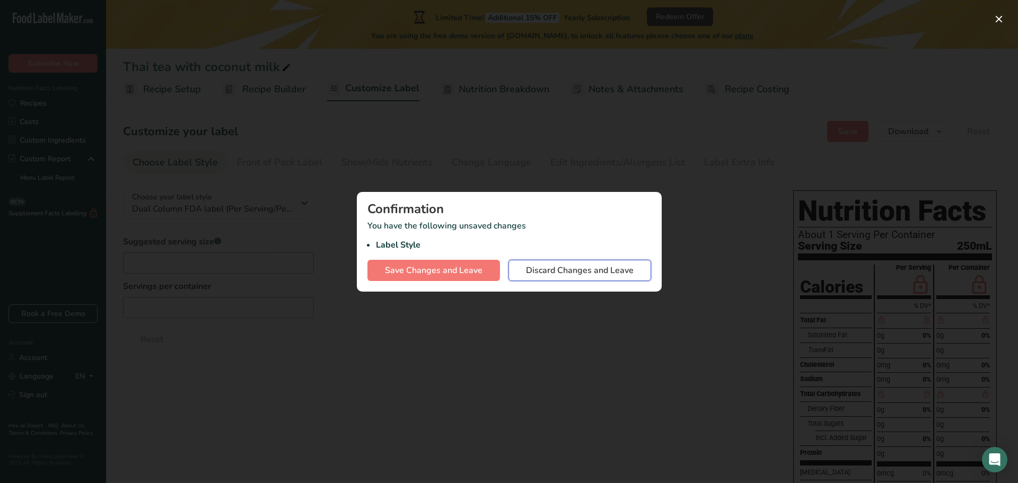
click at [545, 274] on span "Discard Changes and Leave" at bounding box center [580, 270] width 108 height 13
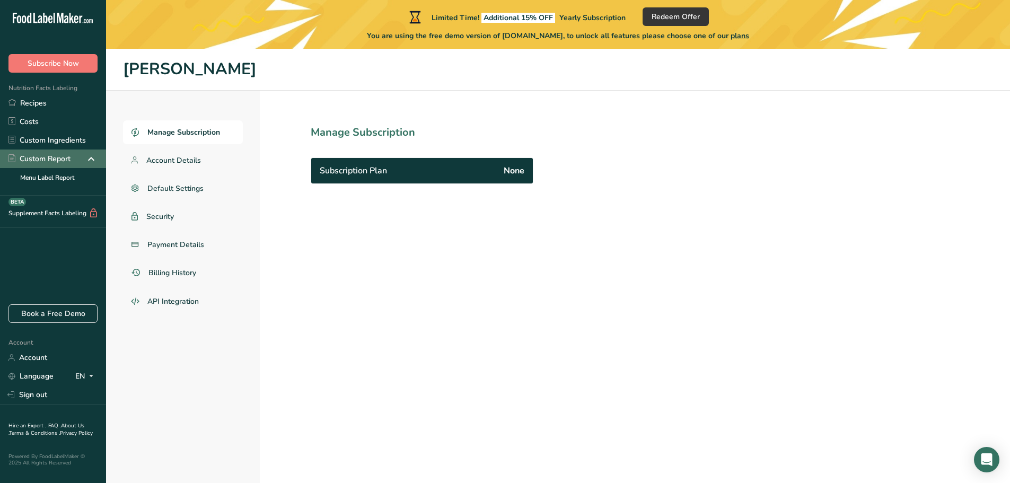
click at [55, 158] on div "Custom Report" at bounding box center [39, 158] width 62 height 11
click at [64, 139] on link "Custom Ingredients" at bounding box center [53, 140] width 106 height 19
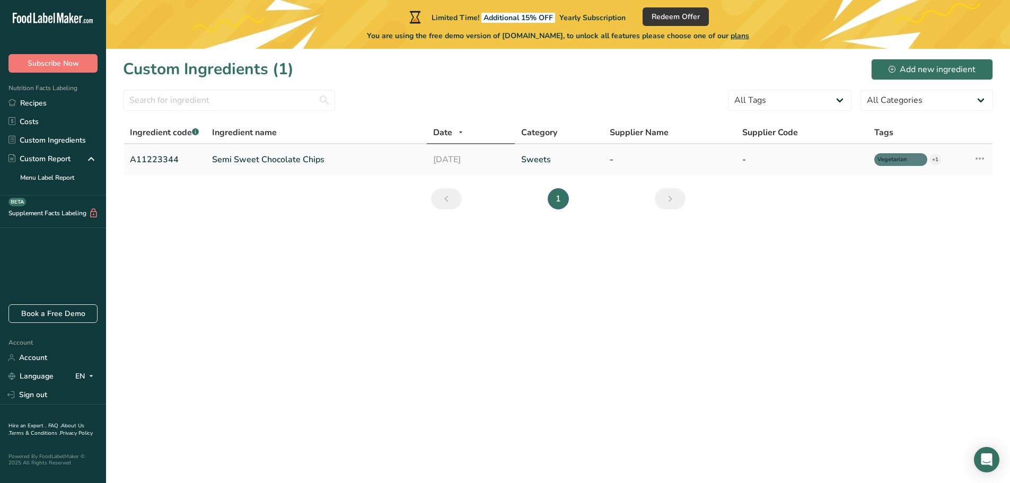
click at [289, 161] on link "Semi Sweet Chocolate Chips" at bounding box center [316, 159] width 208 height 13
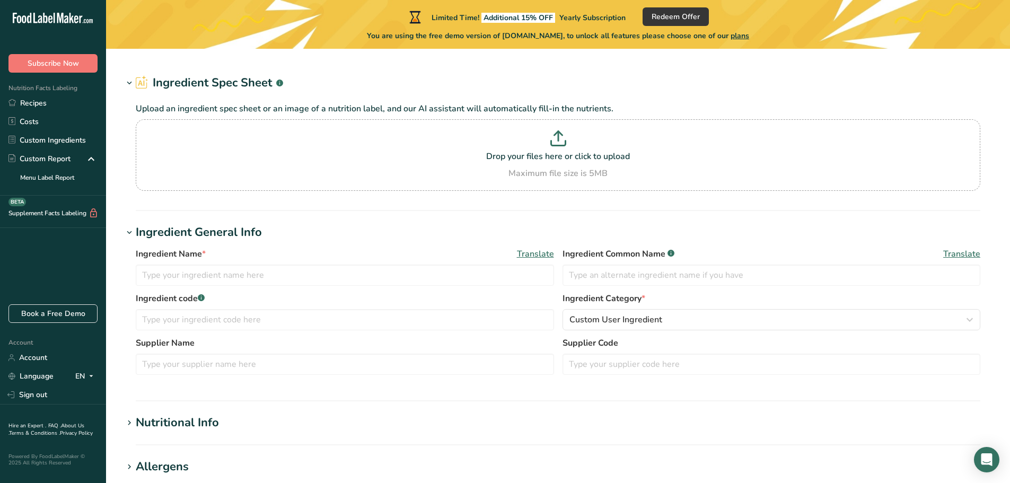
type input "Semi Sweet Chocolate Chips"
type input "Choco Chips"
type input "A11223344"
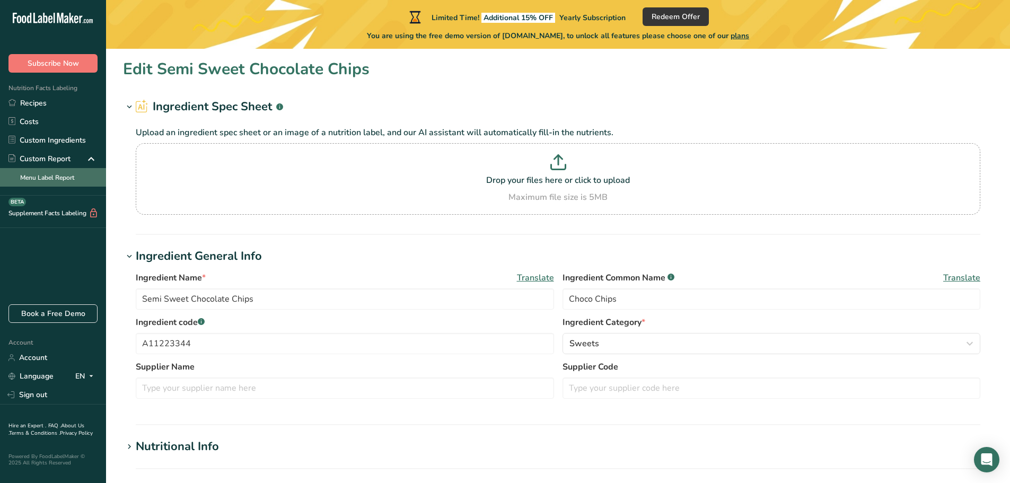
click at [31, 177] on link "Menu Label Report" at bounding box center [53, 177] width 106 height 19
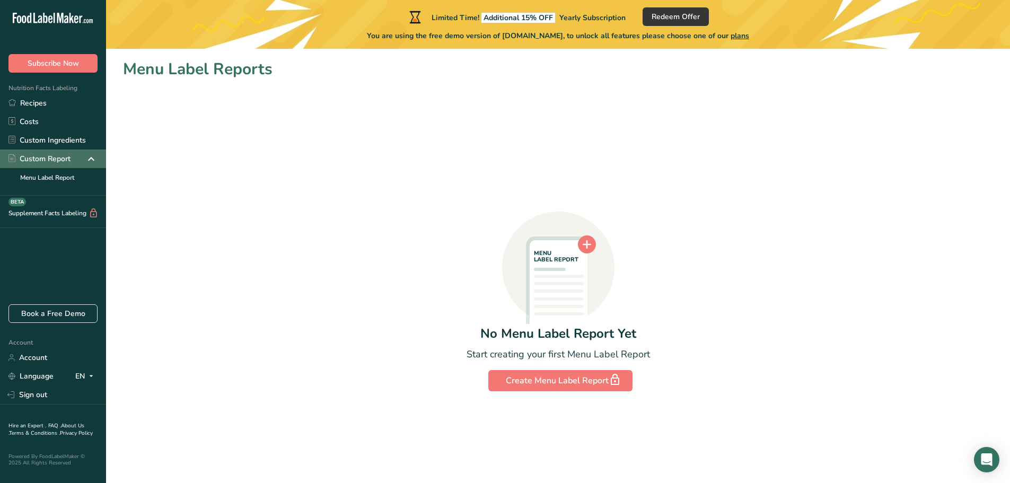
click at [40, 155] on div "Custom Report" at bounding box center [39, 158] width 62 height 11
click at [43, 162] on div "Custom Report" at bounding box center [39, 158] width 62 height 11
click at [44, 137] on link "Custom Ingredients" at bounding box center [53, 140] width 106 height 19
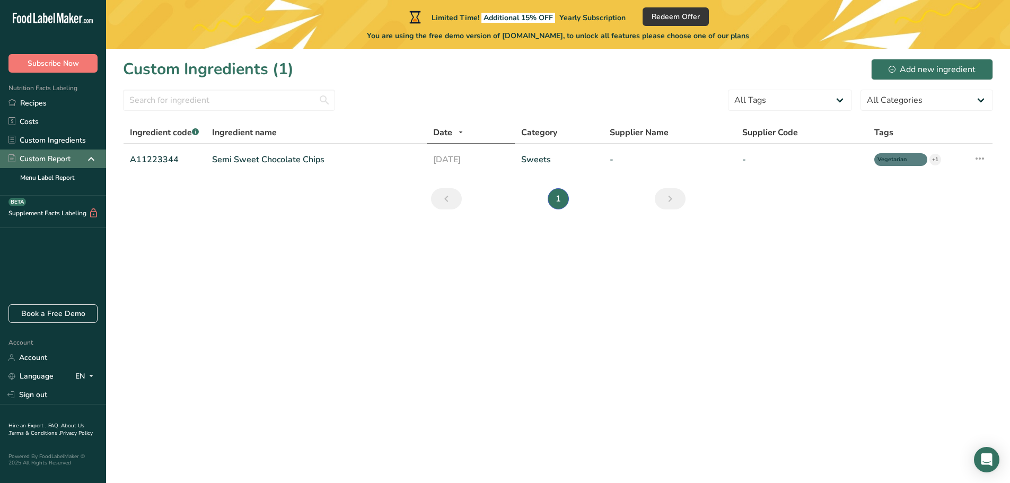
click at [46, 158] on div "Custom Report" at bounding box center [39, 158] width 62 height 11
click at [43, 177] on link "Menu Label Report" at bounding box center [53, 177] width 106 height 19
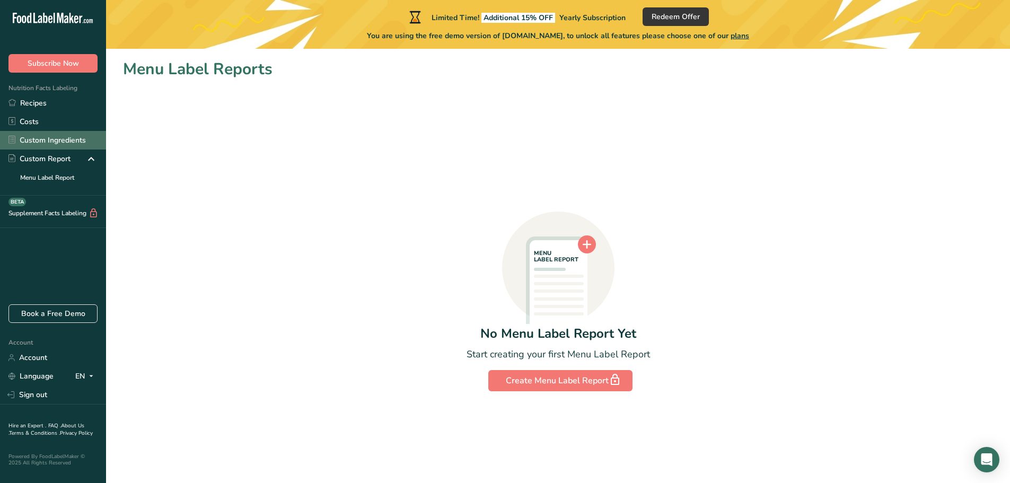
click at [31, 137] on link "Custom Ingredients" at bounding box center [53, 140] width 106 height 19
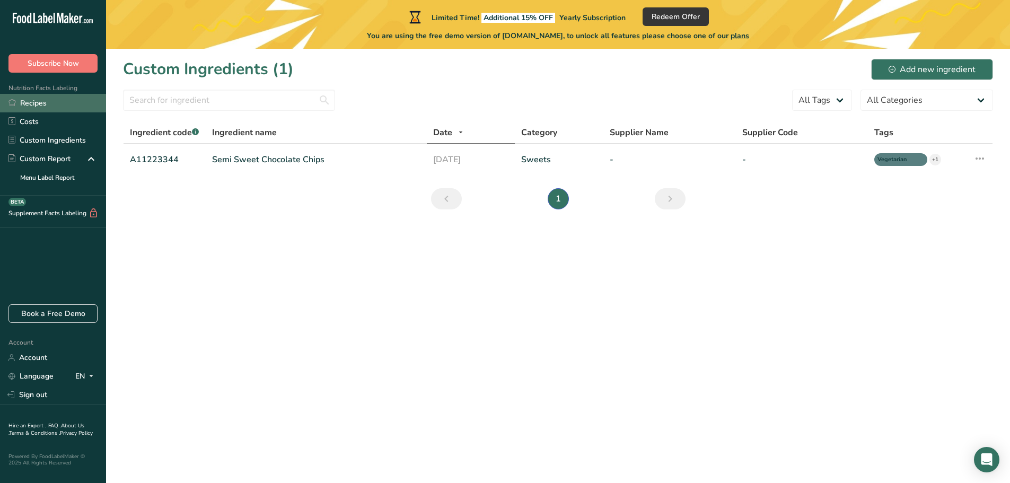
click at [35, 103] on link "Recipes" at bounding box center [53, 103] width 106 height 19
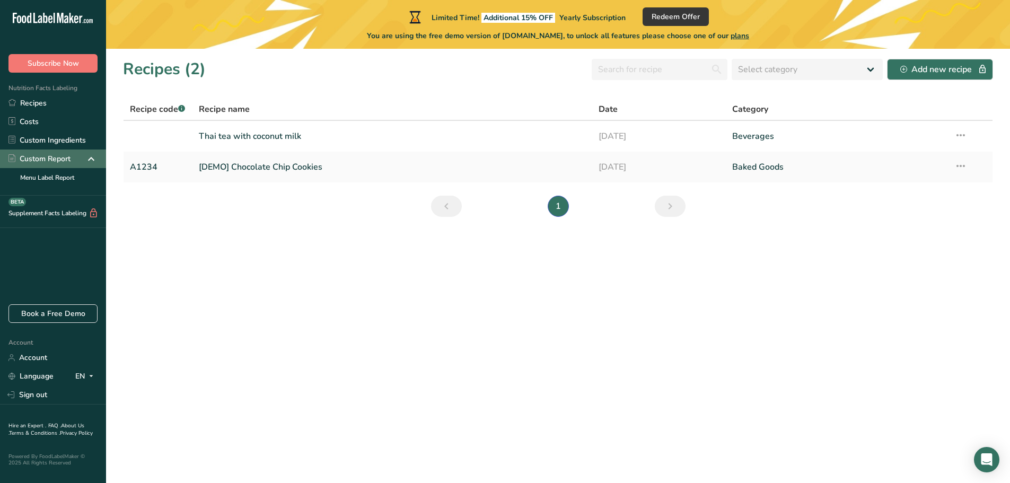
click at [27, 160] on div "Custom Report" at bounding box center [39, 158] width 62 height 11
click at [33, 138] on link "Custom Ingredients" at bounding box center [53, 140] width 106 height 19
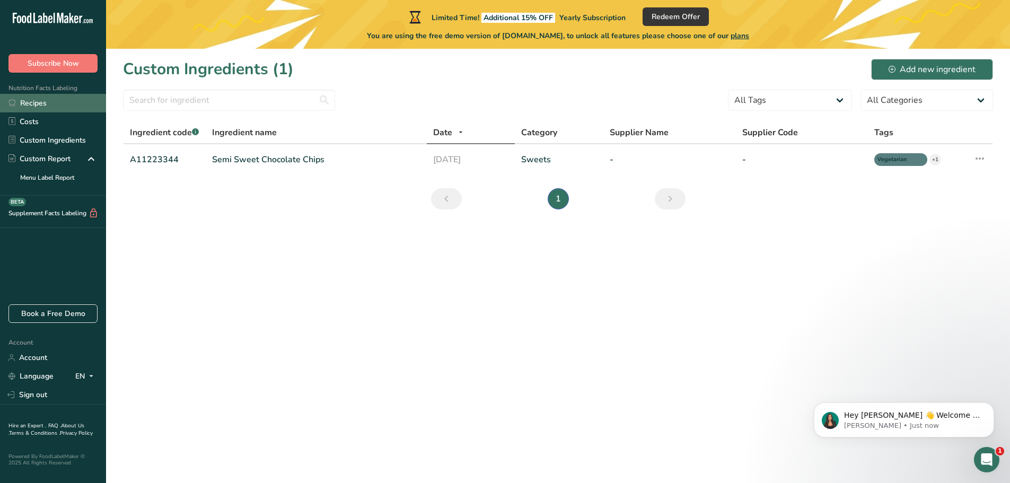
click at [49, 98] on link "Recipes" at bounding box center [53, 103] width 106 height 19
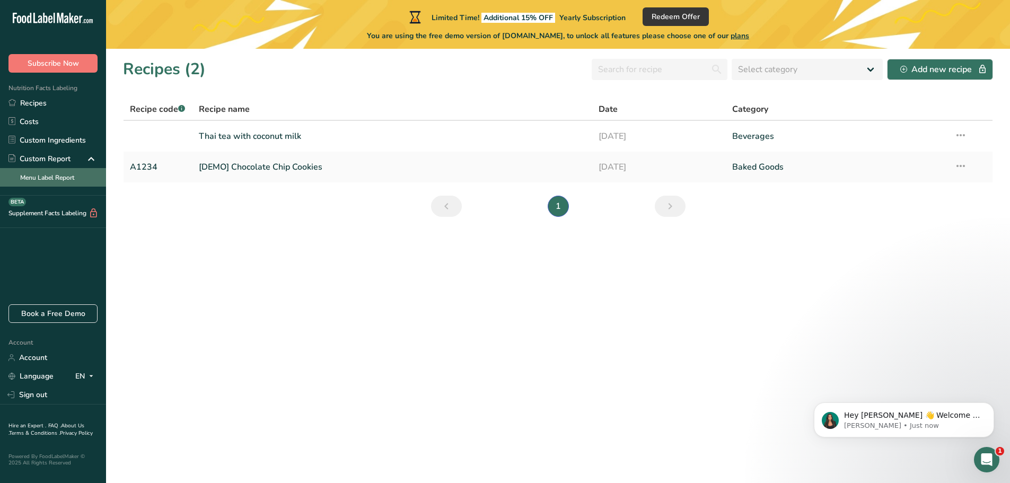
click at [55, 177] on link "Menu Label Report" at bounding box center [53, 177] width 106 height 19
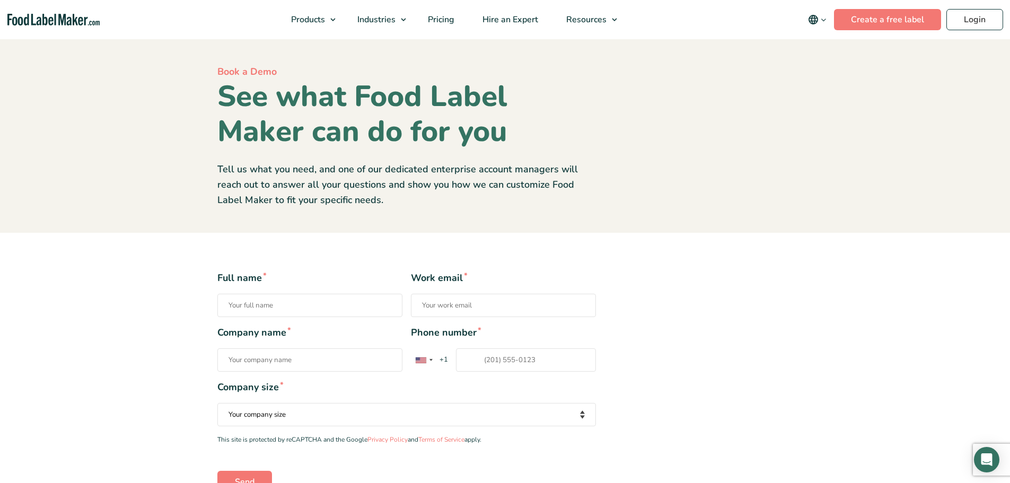
scroll to position [106, 0]
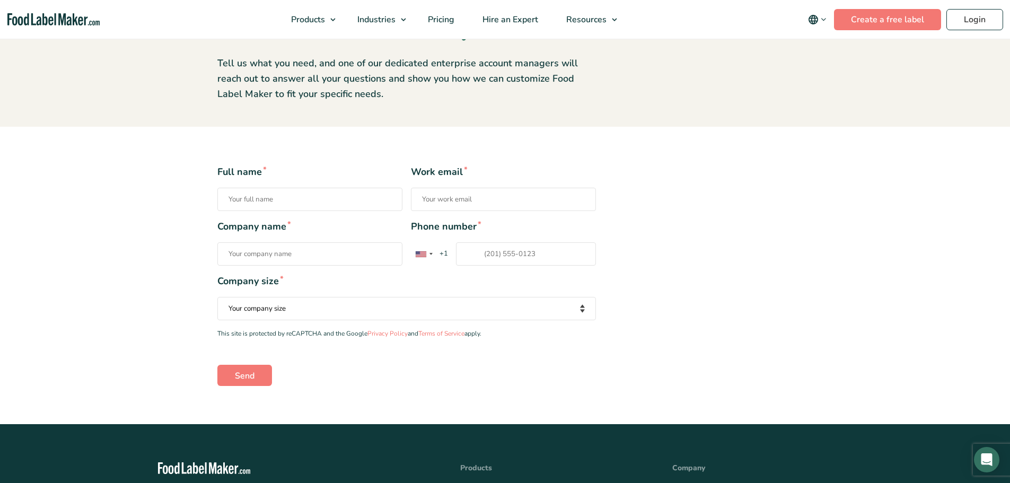
click at [264, 197] on input "Full name *" at bounding box center [309, 199] width 185 height 23
type input "Paphitchaya Sukaluck"
type input "paphitchaya.s@ufc.co.th"
type input "Universal Food PLC."
type input "+66876882532"
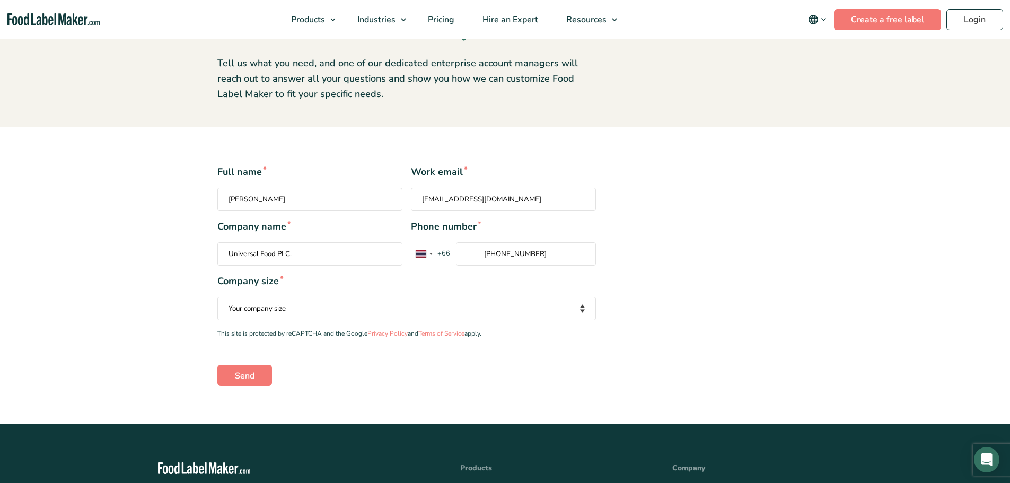
click at [363, 312] on select "Your company size Fewer than 10 Employees 10 to 50 Employees 51 to 500 Employee…" at bounding box center [406, 308] width 378 height 23
select select "Fewer than 10 Employees"
click at [217, 297] on select "Your company size Fewer than 10 Employees 10 to 50 Employees 51 to 500 Employee…" at bounding box center [406, 308] width 378 height 23
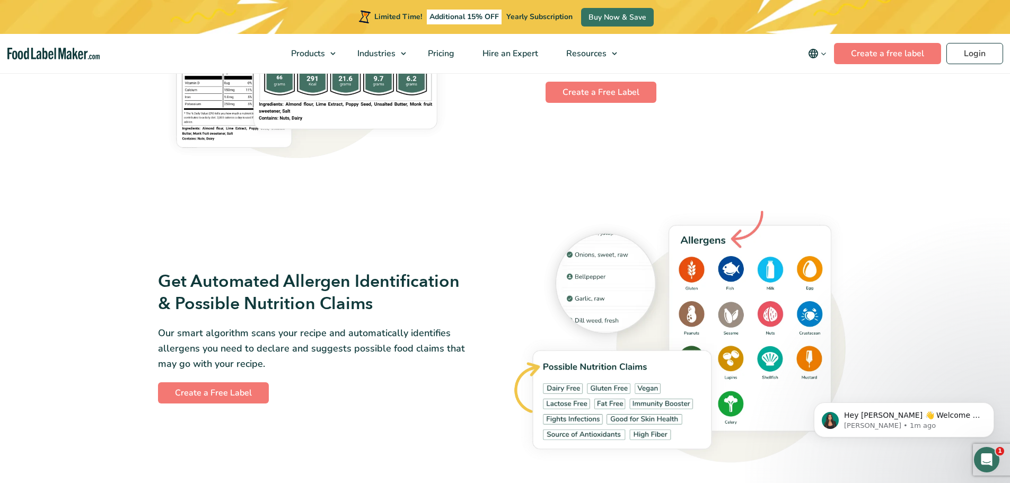
scroll to position [1007, 0]
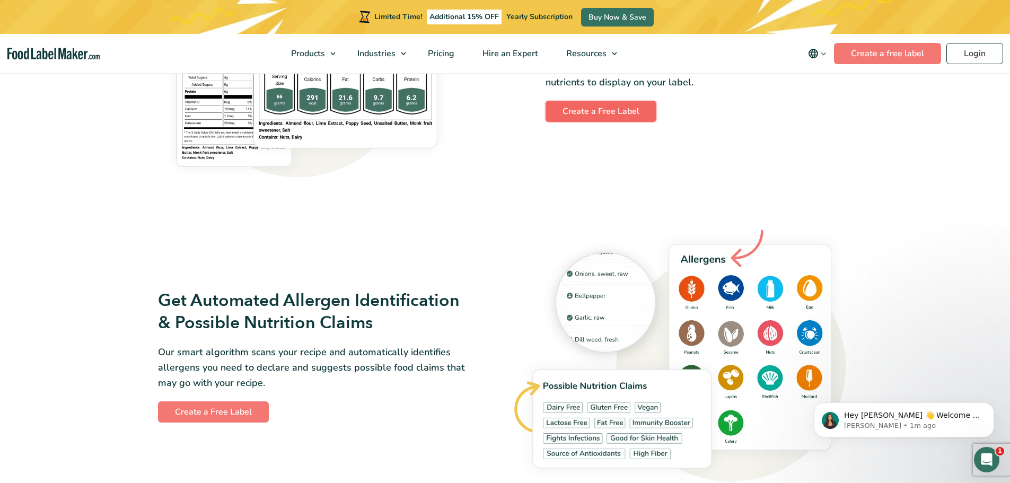
click at [411, 116] on link "Create a Free Label" at bounding box center [600, 111] width 111 height 21
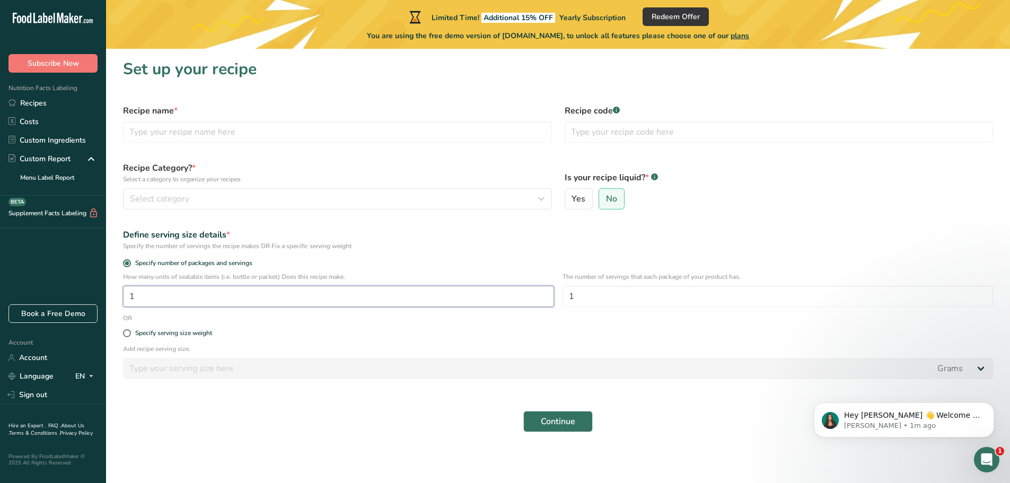
click at [171, 290] on input "1" at bounding box center [338, 296] width 431 height 21
click at [181, 135] on input "text" at bounding box center [337, 131] width 429 height 21
type input "Thai tea with coconut milk"
click at [193, 189] on button "Select category" at bounding box center [337, 198] width 429 height 21
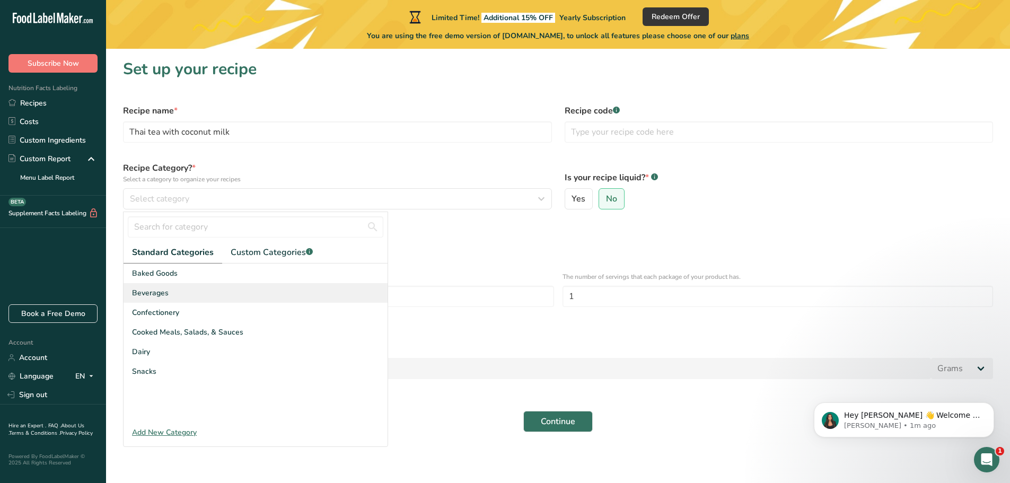
click at [172, 293] on div "Beverages" at bounding box center [256, 293] width 264 height 20
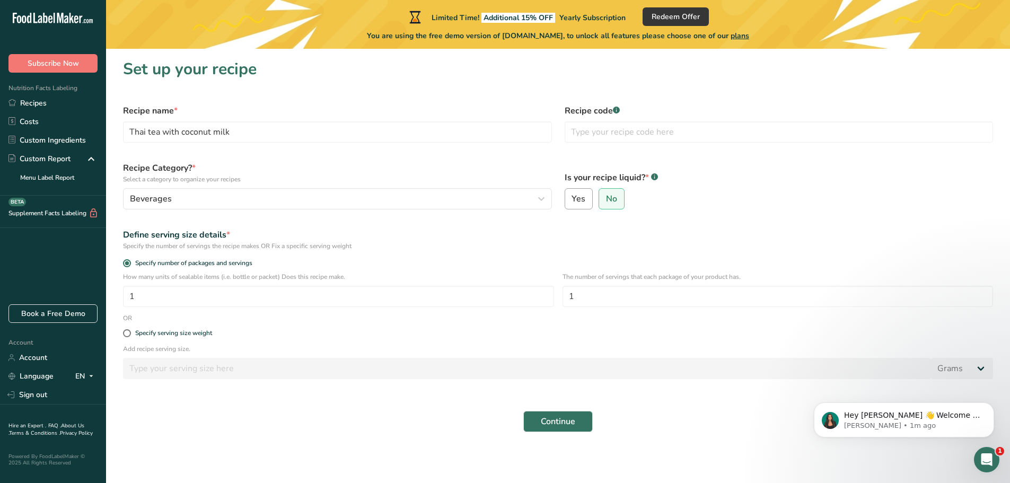
click at [581, 203] on span "Yes" at bounding box center [578, 198] width 14 height 11
click at [572, 202] on input "Yes" at bounding box center [568, 199] width 7 height 7
radio input "true"
radio input "false"
select select "22"
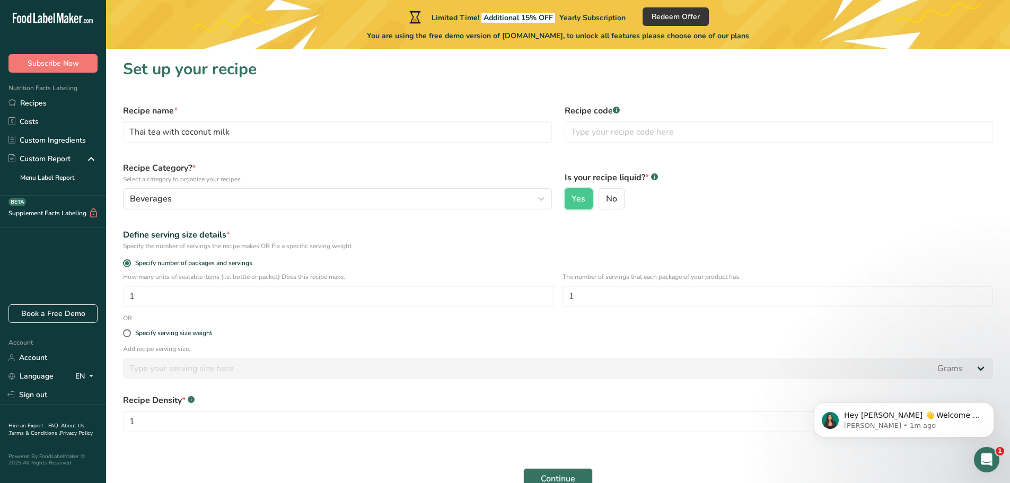
scroll to position [53, 0]
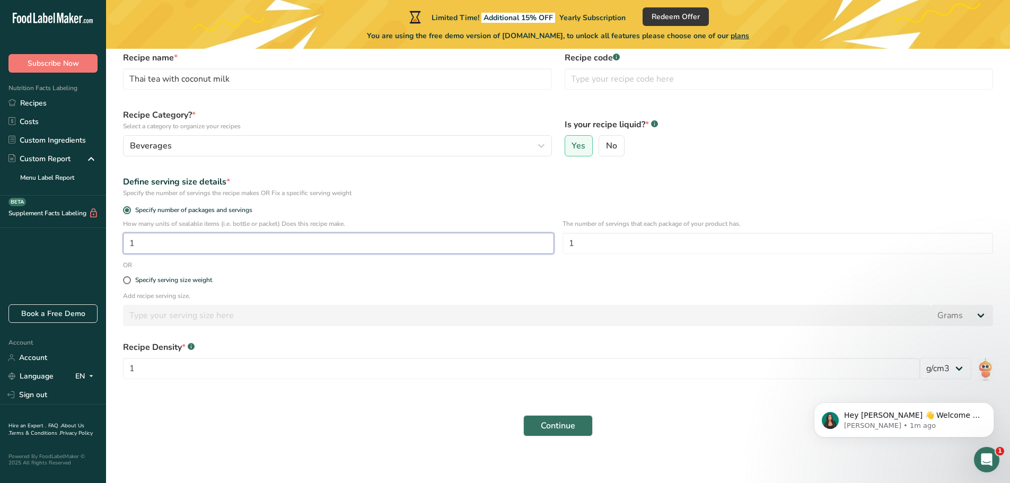
drag, startPoint x: 140, startPoint y: 244, endPoint x: 96, endPoint y: 243, distance: 44.0
click at [96, 243] on div ".a-20{fill:#fff;} Subscribe Now Nutrition Facts Labeling Recipes Costs Custom I…" at bounding box center [505, 217] width 1010 height 540
type input "2"
drag, startPoint x: 589, startPoint y: 245, endPoint x: 550, endPoint y: 241, distance: 38.9
click at [550, 241] on div "How many units of sealable items (i.e. bottle or packet) Does this recipe make.…" at bounding box center [558, 239] width 883 height 41
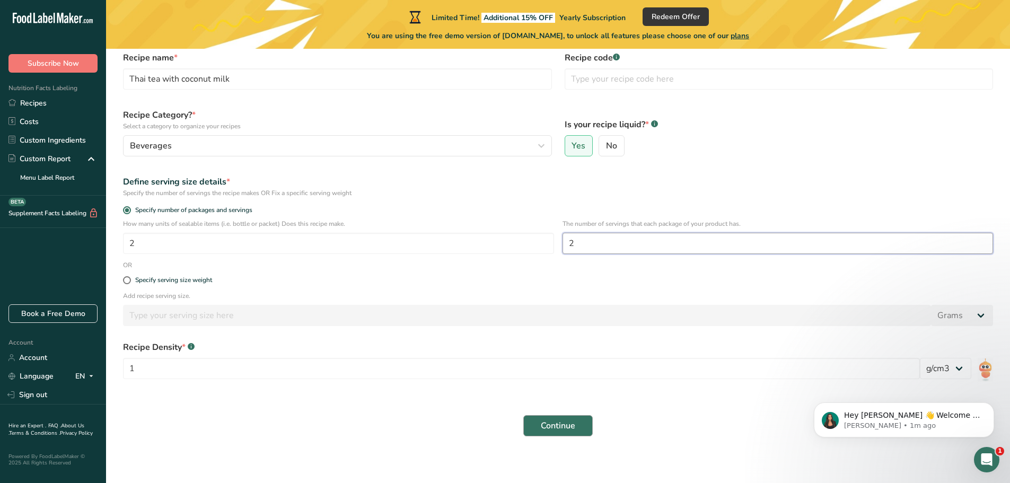
type input "2"
click at [577, 426] on button "Continue" at bounding box center [557, 425] width 69 height 21
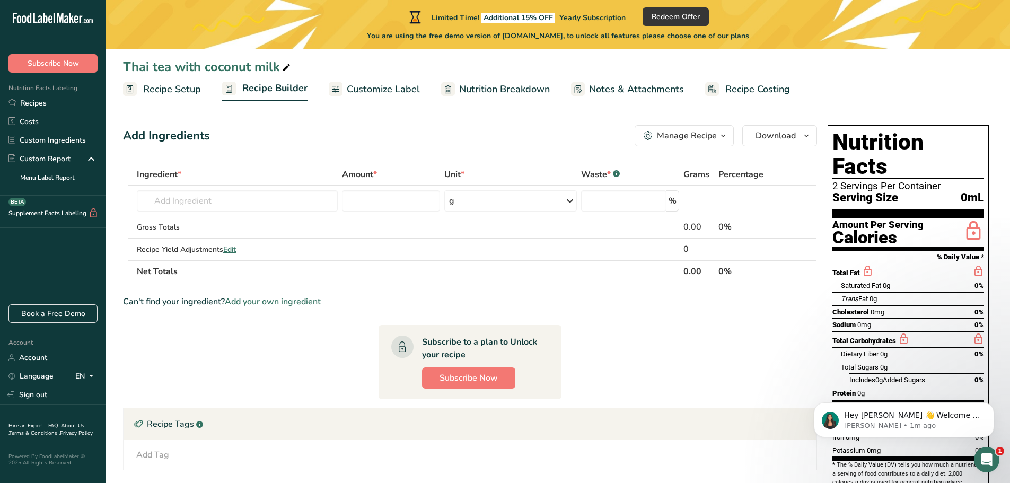
click at [375, 97] on link "Customize Label" at bounding box center [374, 89] width 91 height 24
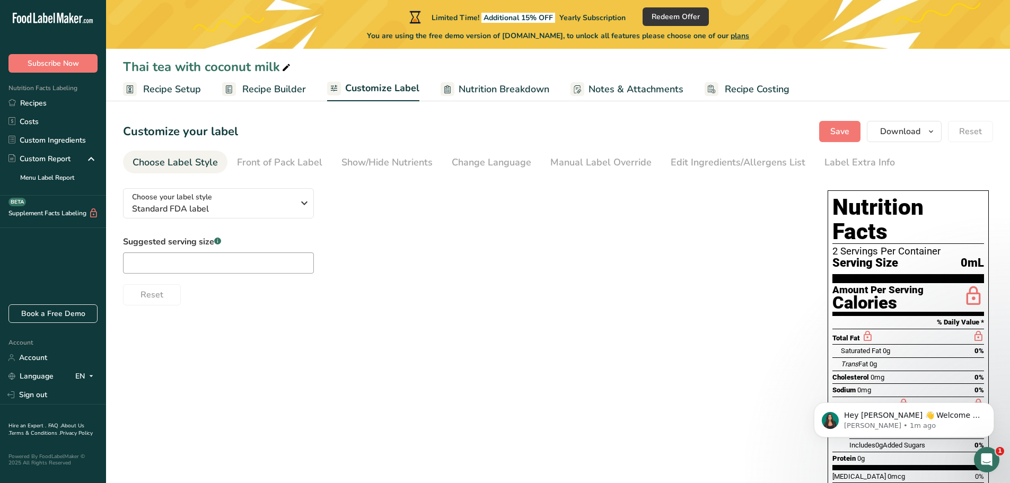
click at [487, 93] on span "Nutrition Breakdown" at bounding box center [504, 89] width 91 height 14
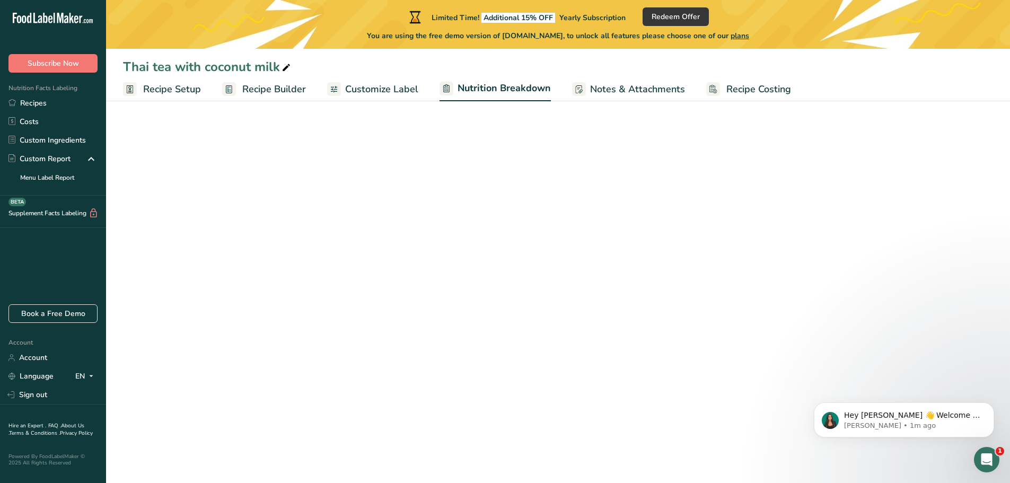
select select "Calories"
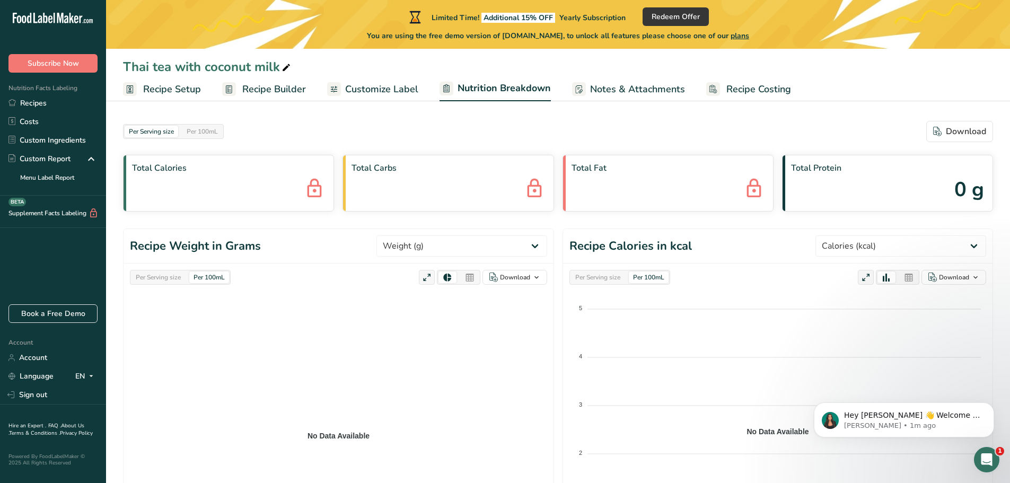
click at [581, 92] on rect at bounding box center [579, 89] width 14 height 14
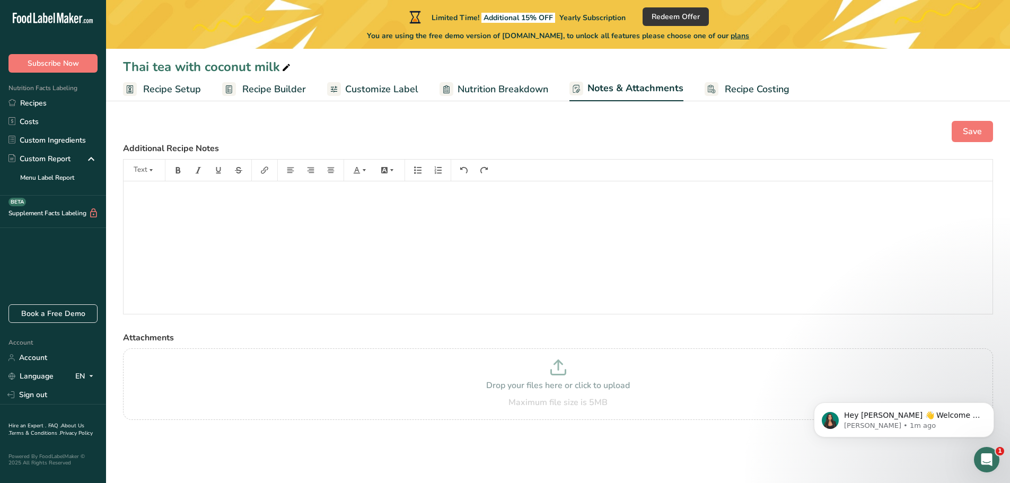
click at [378, 96] on span "Customize Label" at bounding box center [381, 89] width 73 height 14
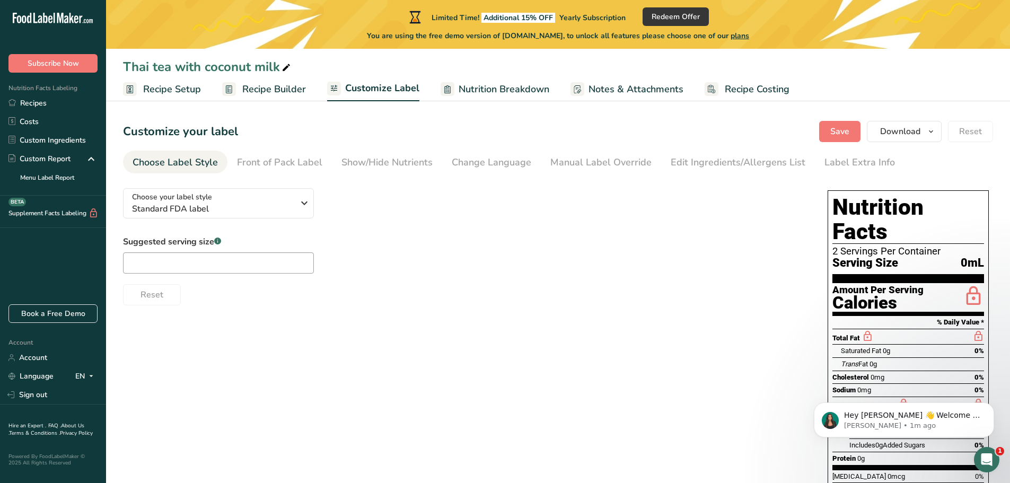
click at [283, 92] on span "Recipe Builder" at bounding box center [274, 89] width 64 height 14
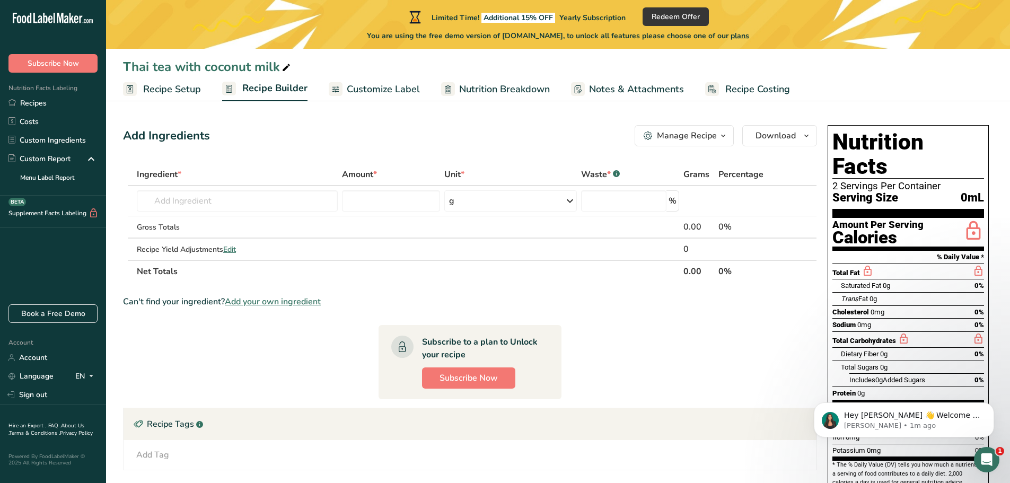
click at [392, 89] on span "Customize Label" at bounding box center [383, 89] width 73 height 14
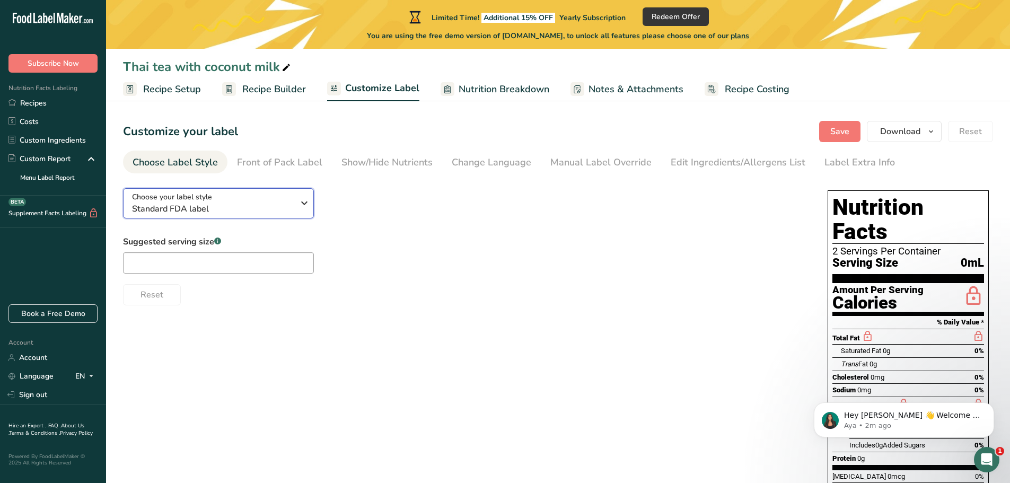
click at [265, 204] on span "Standard FDA label" at bounding box center [213, 208] width 162 height 13
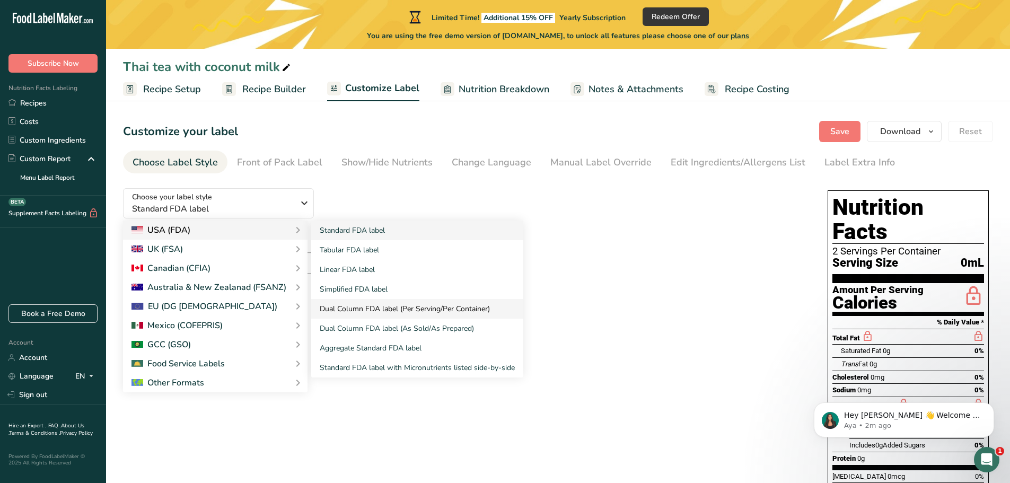
click at [484, 313] on link "Dual Column FDA label (Per Serving/Per Container)" at bounding box center [417, 309] width 212 height 20
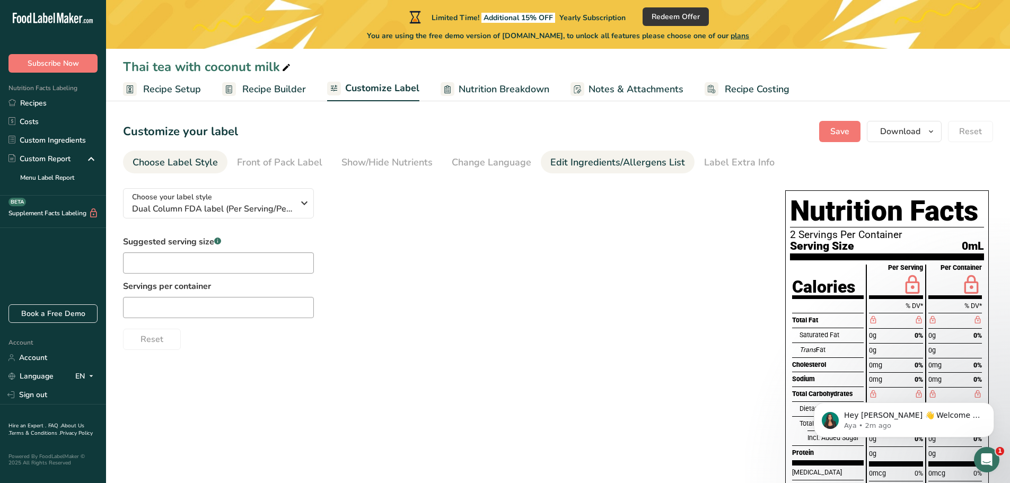
click at [602, 160] on div "Edit Ingredients/Allergens List" at bounding box center [617, 162] width 135 height 14
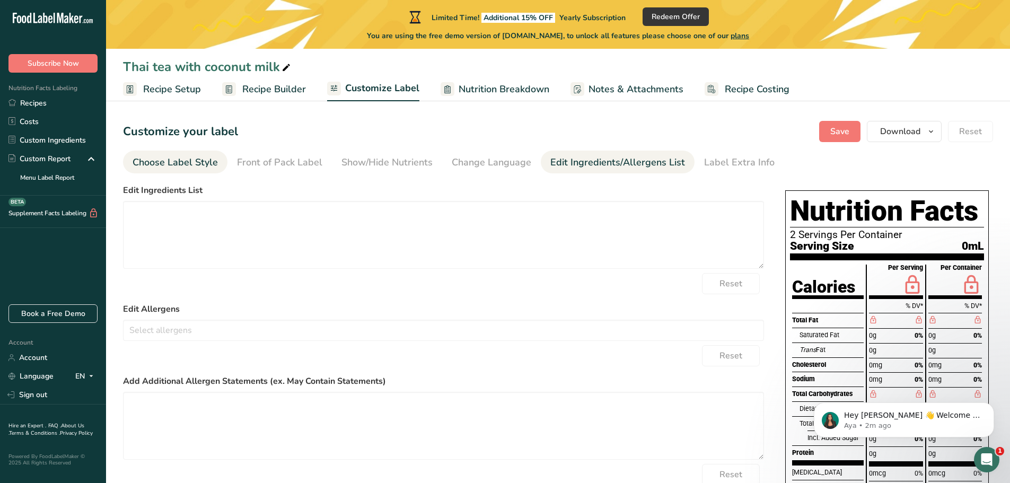
click at [188, 163] on div "Choose Label Style" at bounding box center [175, 162] width 85 height 14
